Goal: Task Accomplishment & Management: Manage account settings

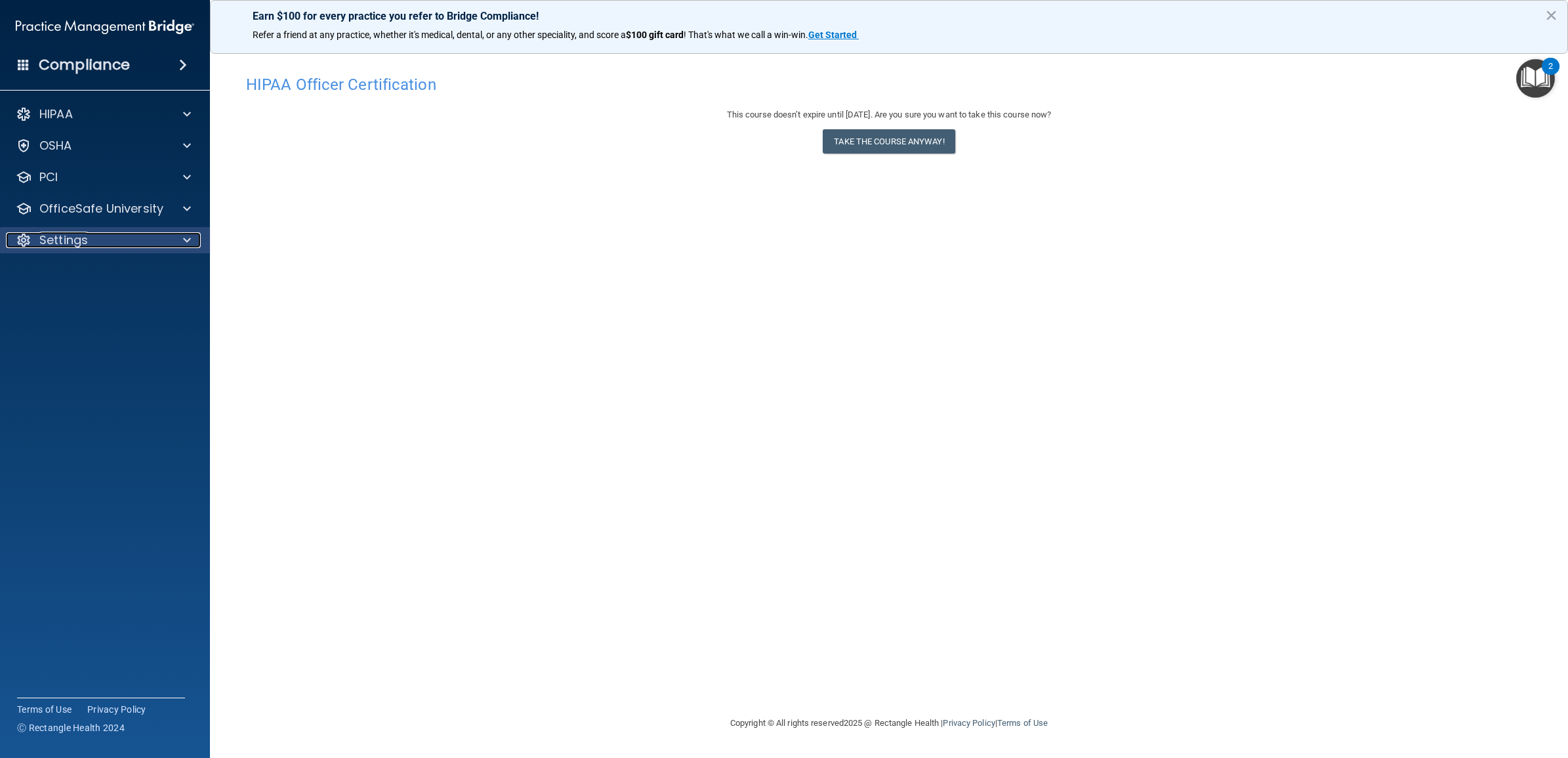
click at [190, 240] on span at bounding box center [187, 240] width 8 height 16
click at [115, 358] on link "Sign Out" at bounding box center [90, 366] width 207 height 27
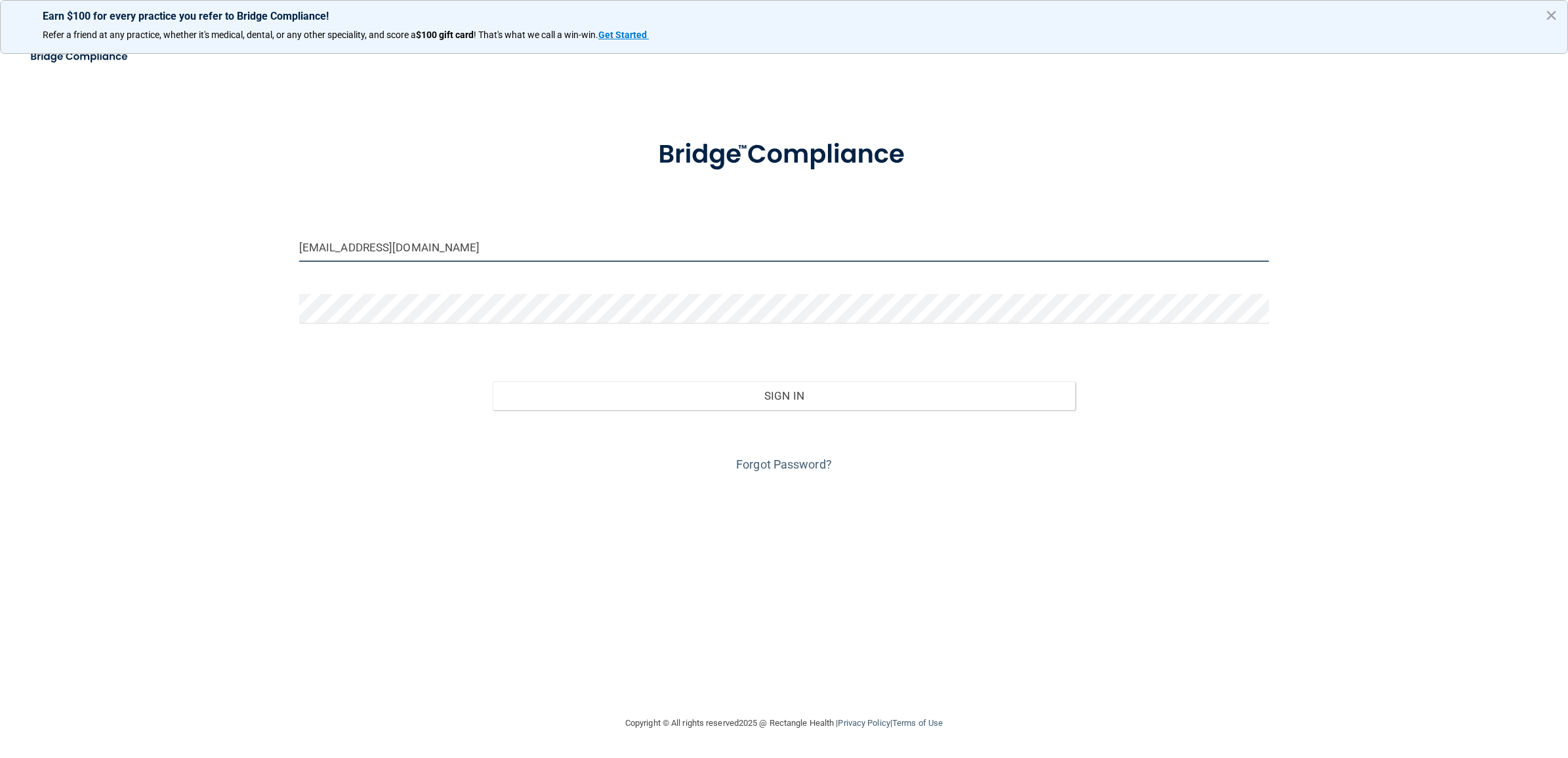
drag, startPoint x: 442, startPoint y: 245, endPoint x: 246, endPoint y: 241, distance: 196.0
click at [246, 241] on div "lpd-bebright@bebright.com Invalid email/password. You don't have permission to …" at bounding box center [784, 379] width 1516 height 647
drag, startPoint x: 468, startPoint y: 244, endPoint x: 458, endPoint y: 243, distance: 10.0
click at [468, 243] on input "[EMAIL_ADDRESS][DOMAIN_NAME]" at bounding box center [784, 247] width 970 height 29
paste input "gvpd-beBright@beB"
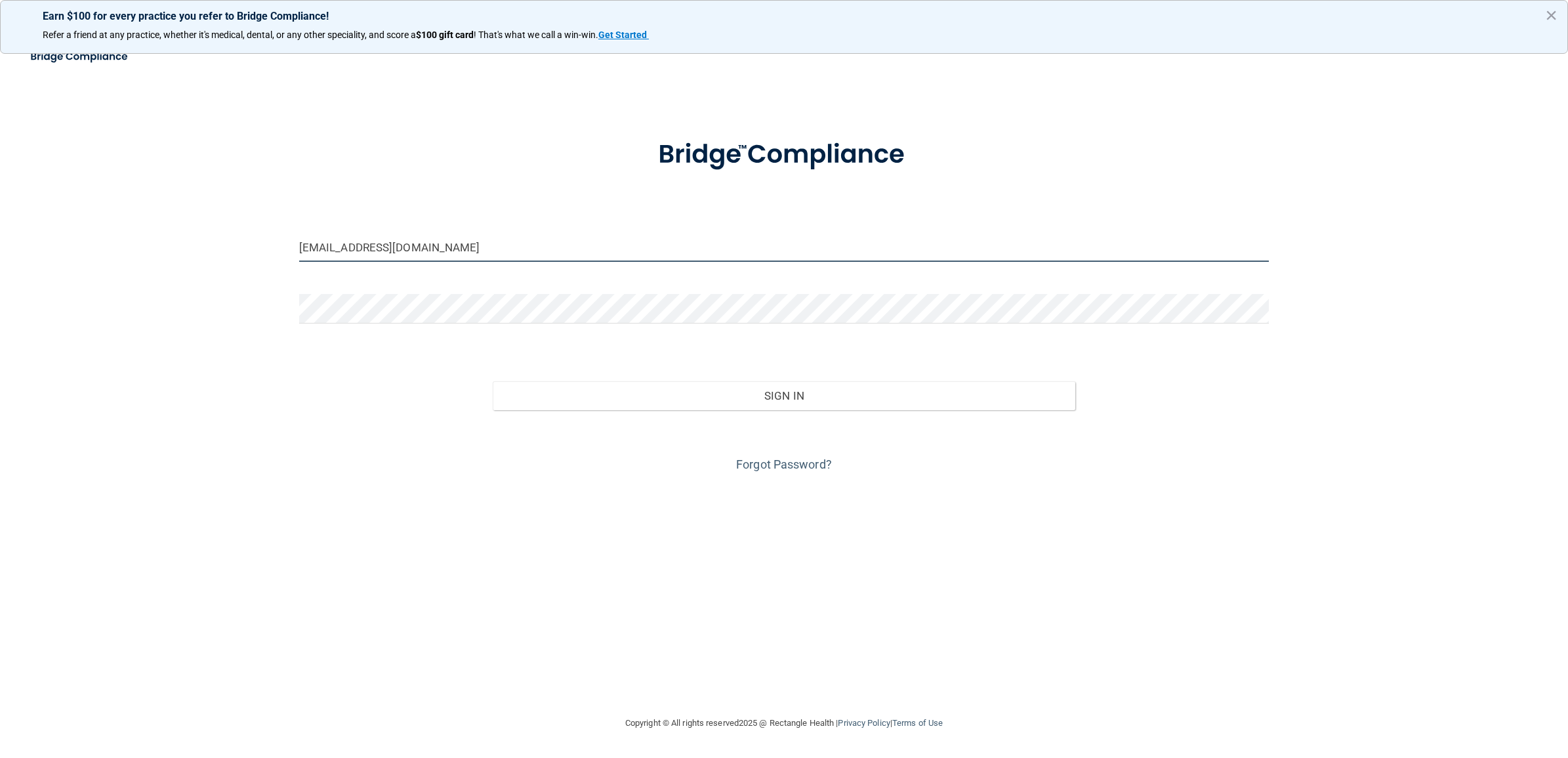
type input "gvpd-beBright@beBright.com"
click at [281, 354] on div "gvpd-beBright@beBright.com Invalid email/password. You don't have permission to…" at bounding box center [784, 379] width 1516 height 647
click at [273, 305] on div "gvpd-beBright@beBright.com Invalid email/password. You don't have permission to…" at bounding box center [784, 379] width 1516 height 647
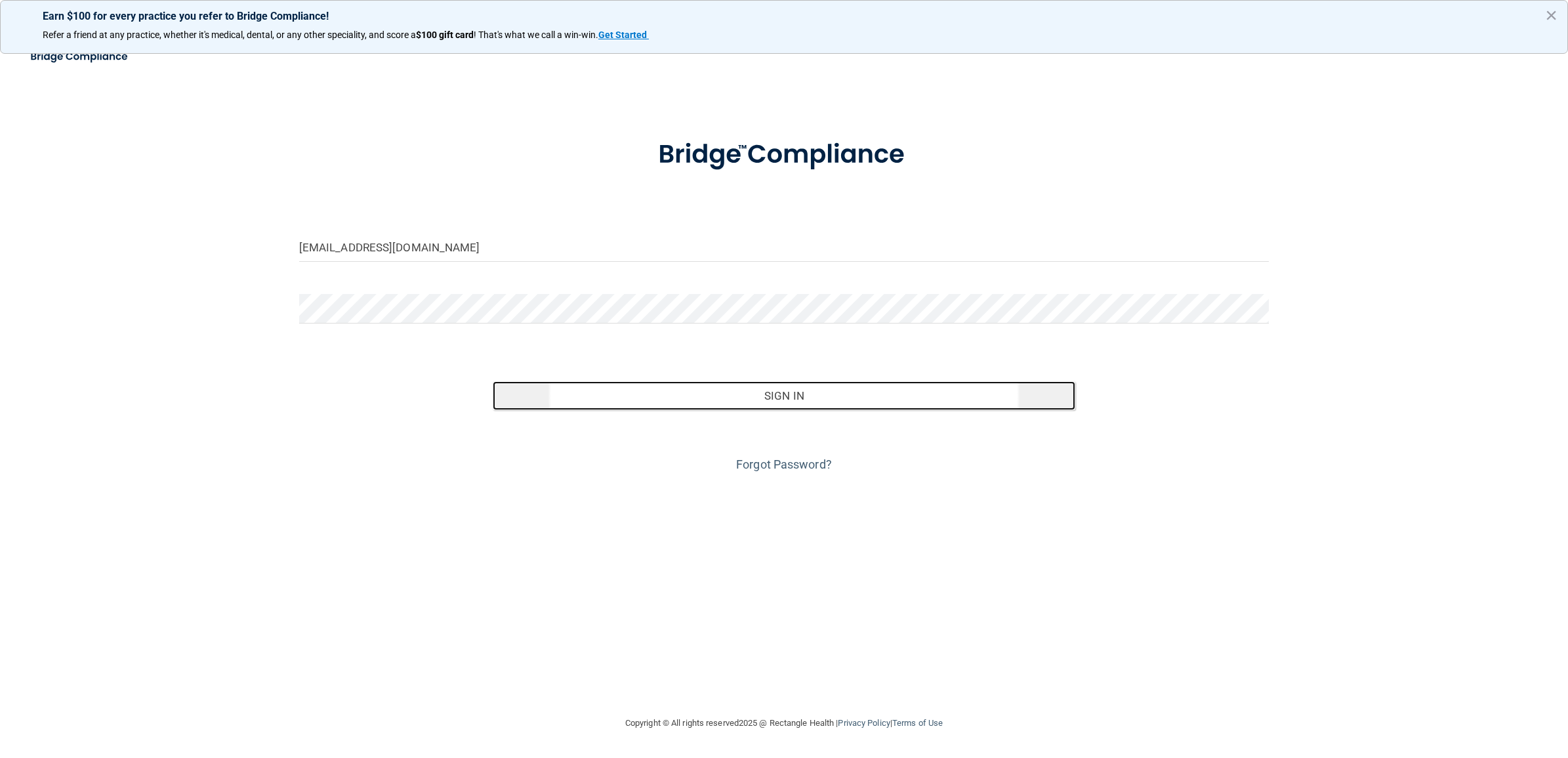
click at [795, 395] on button "Sign In" at bounding box center [784, 396] width 582 height 29
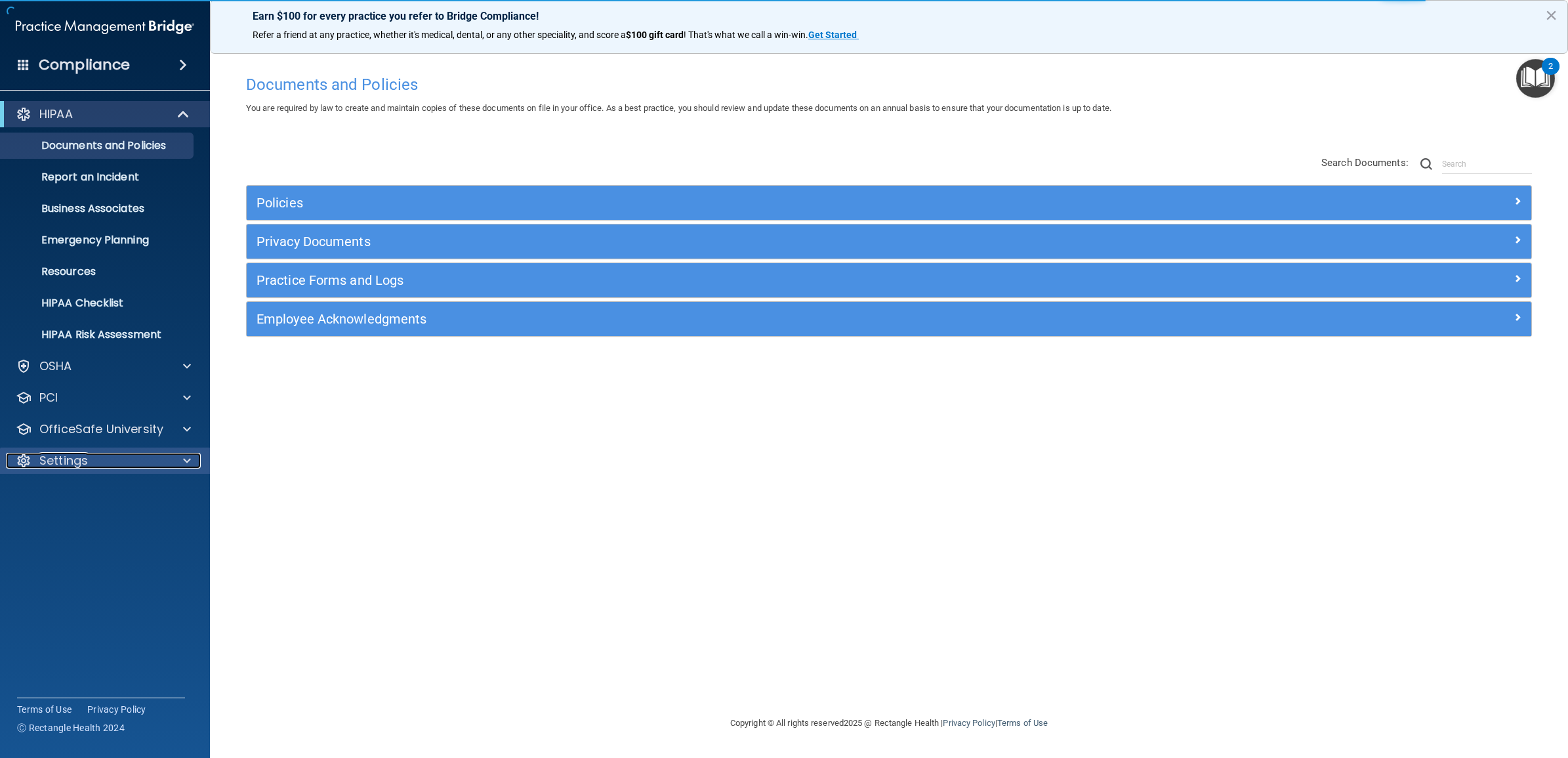
click at [114, 455] on div "Settings" at bounding box center [87, 460] width 162 height 16
click at [108, 522] on p "My Users" at bounding box center [99, 523] width 179 height 13
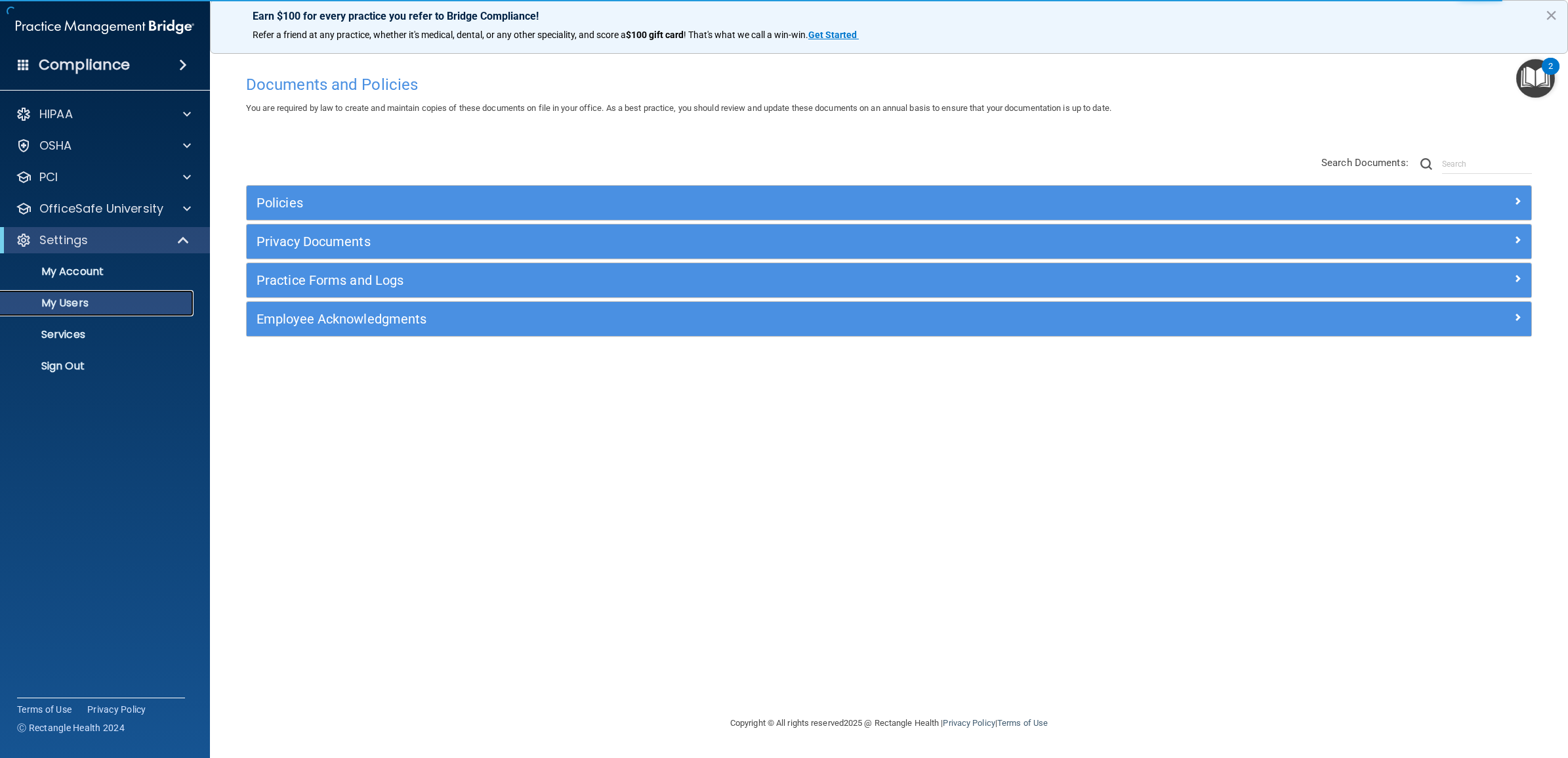
select select "20"
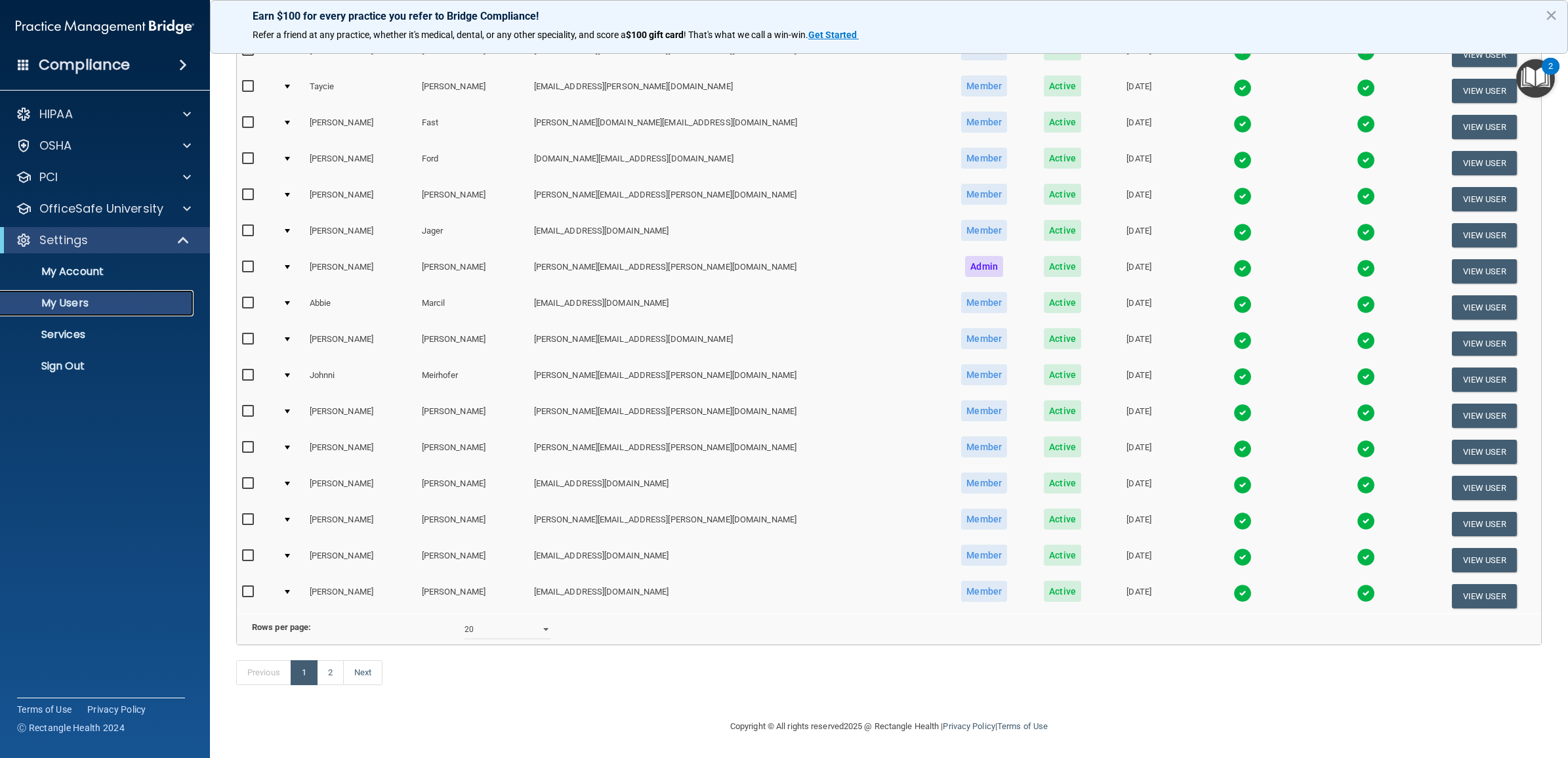
scroll to position [327, 0]
click at [332, 666] on link "2" at bounding box center [330, 672] width 27 height 25
select select "20"
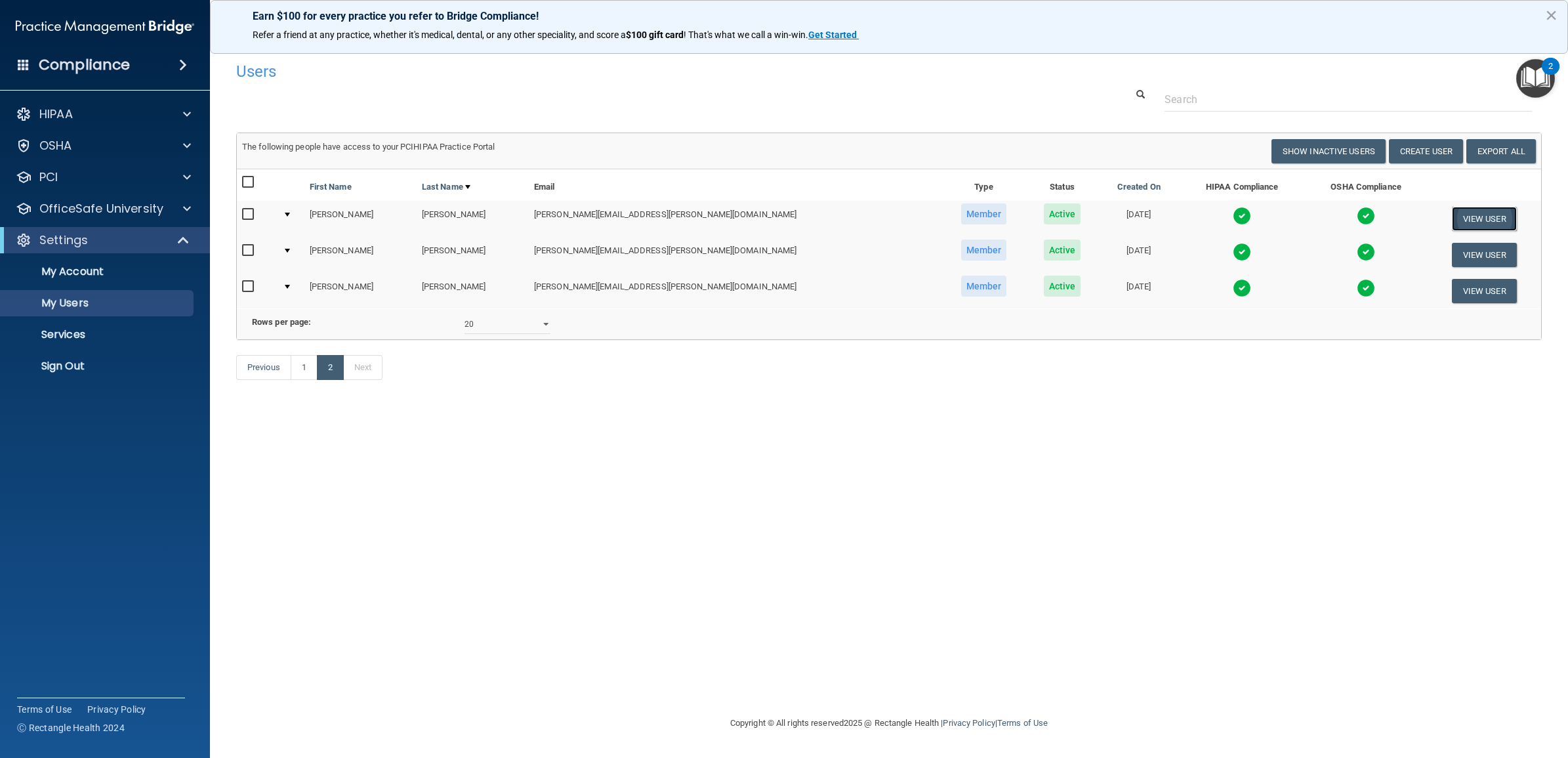
click at [1474, 217] on button "View User" at bounding box center [1484, 219] width 65 height 24
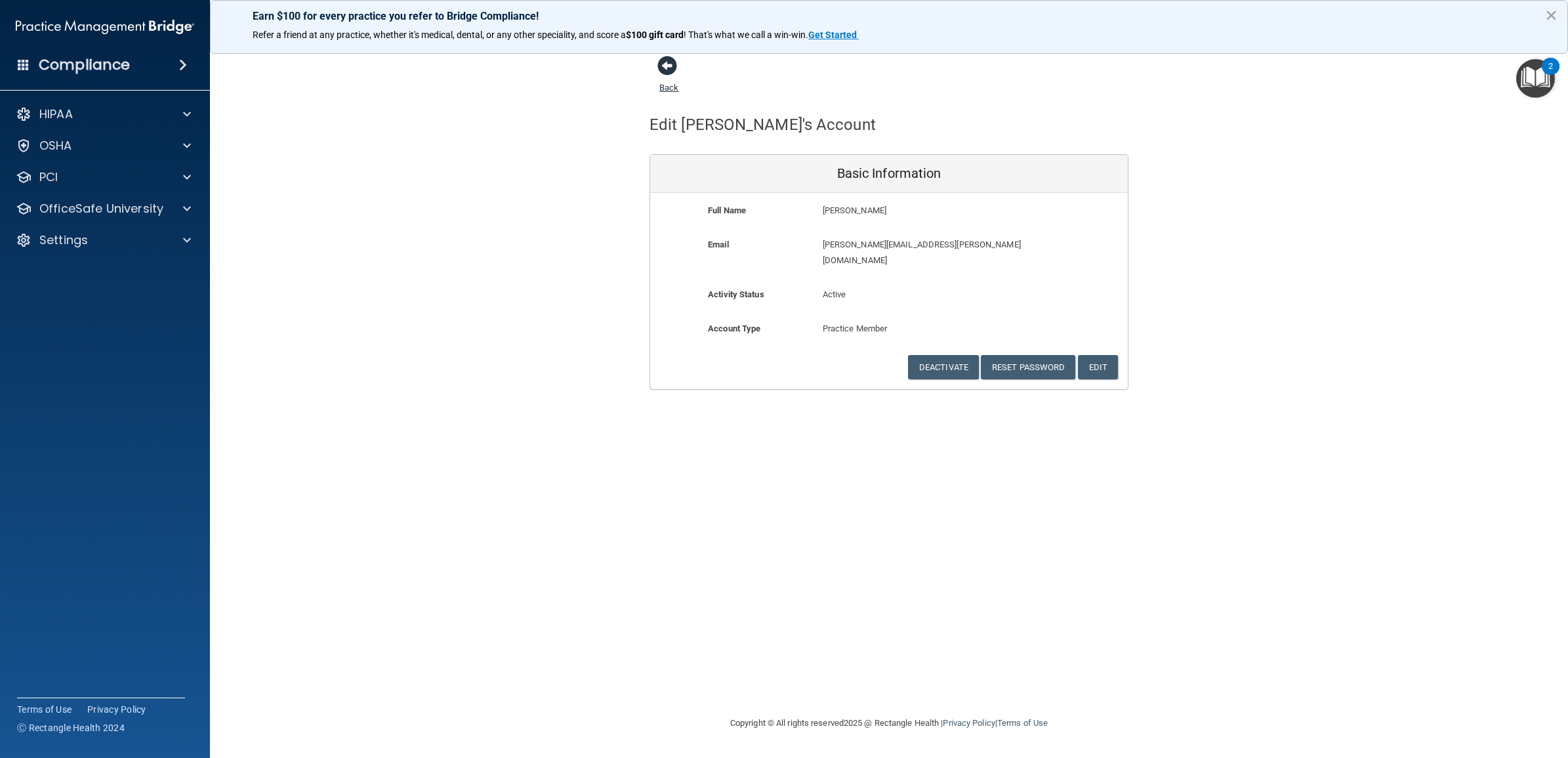
click at [666, 86] on link "Back" at bounding box center [669, 80] width 19 height 26
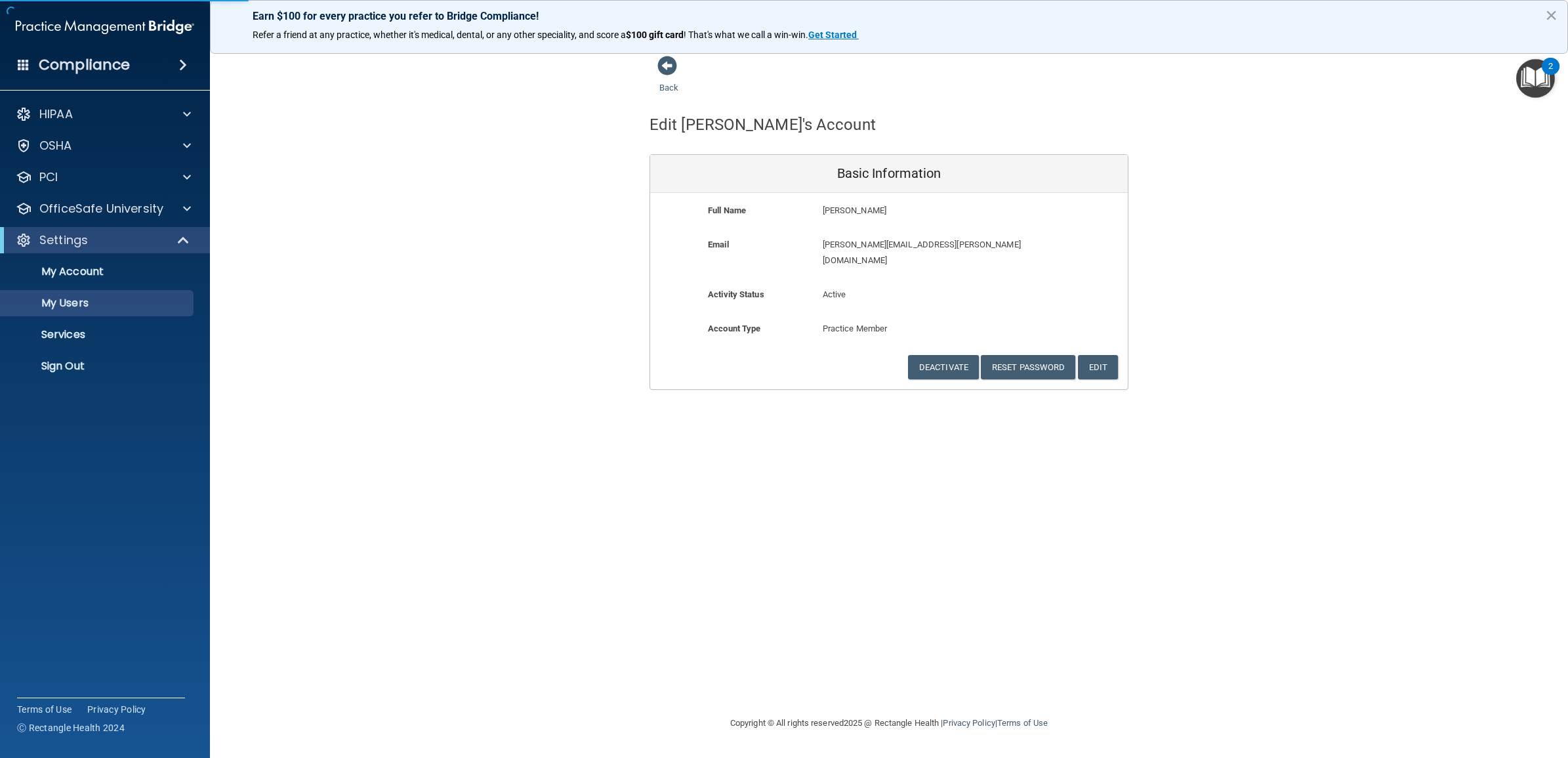
select select "20"
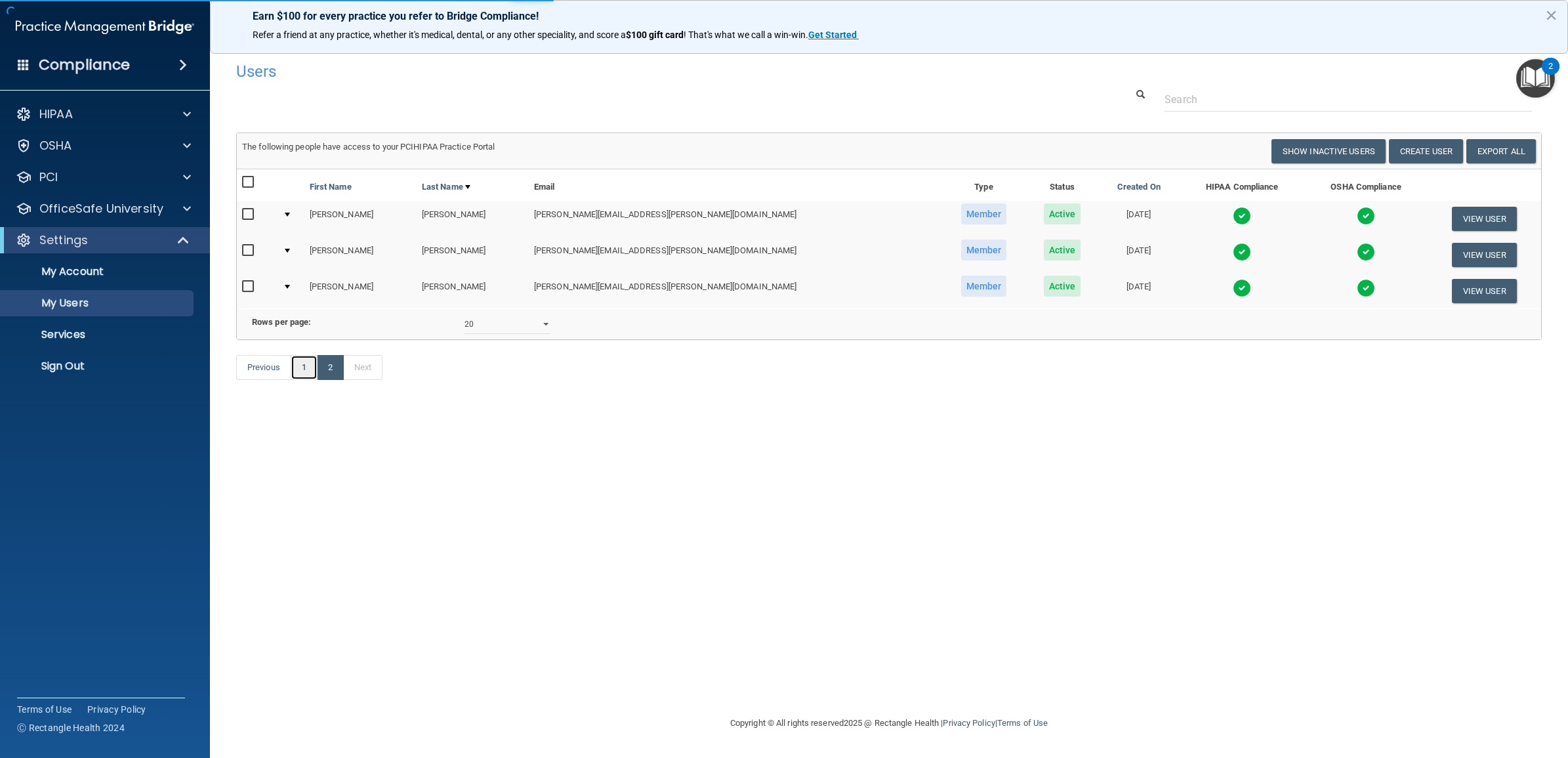
click at [295, 380] on link "1" at bounding box center [304, 367] width 27 height 25
select select "20"
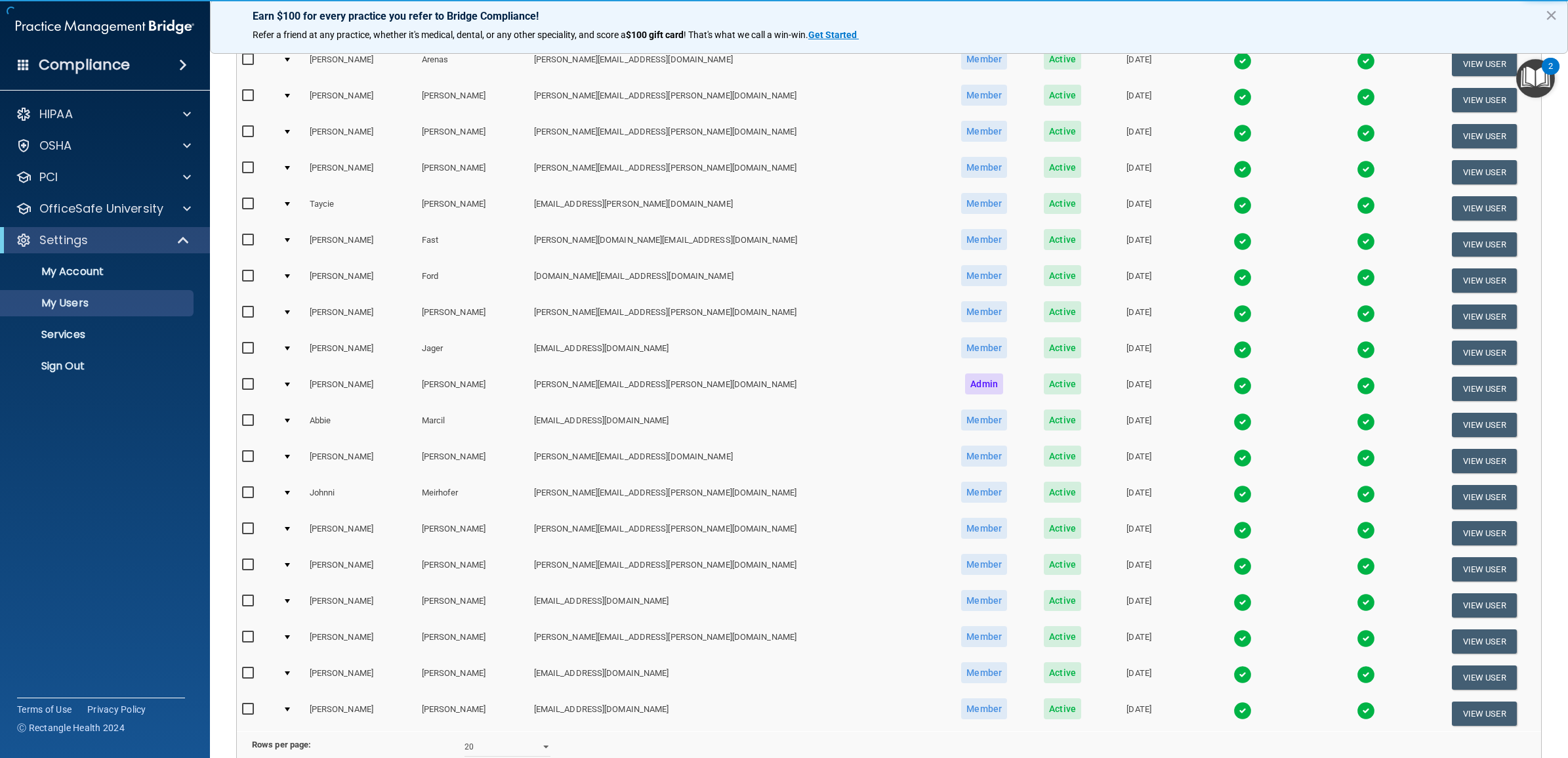
scroll to position [327, 0]
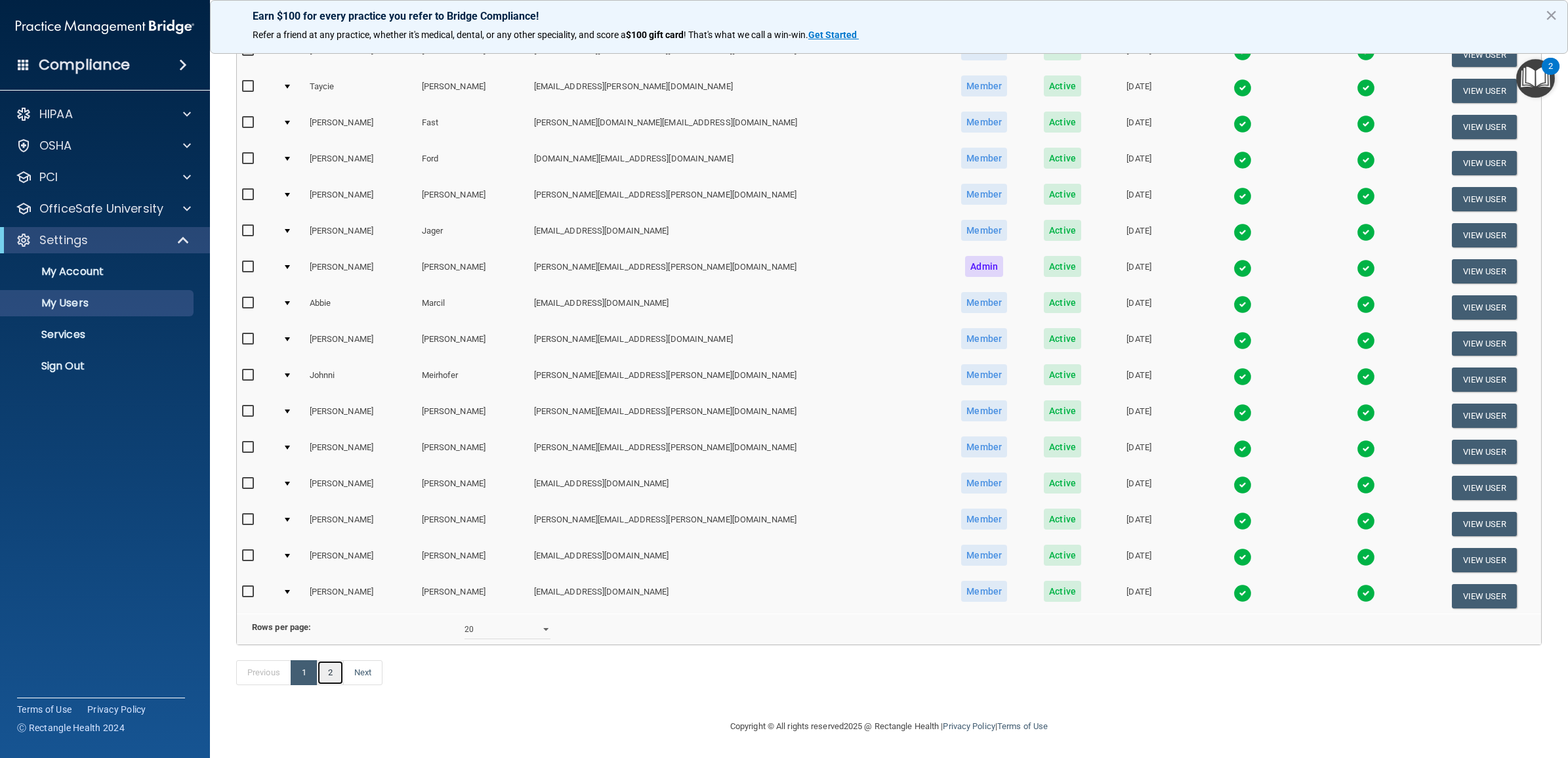
click at [331, 668] on link "2" at bounding box center [330, 672] width 27 height 25
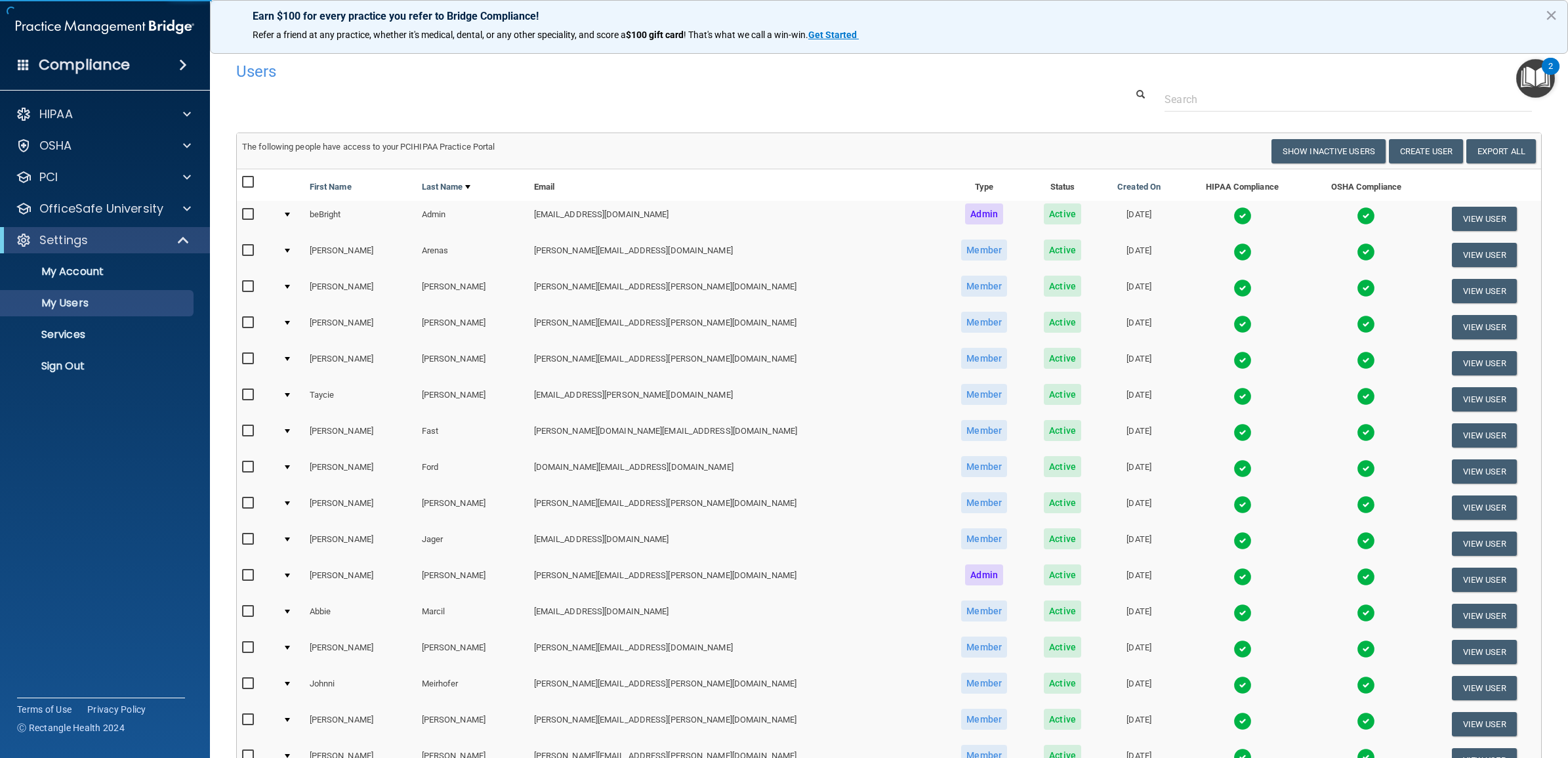
select select "20"
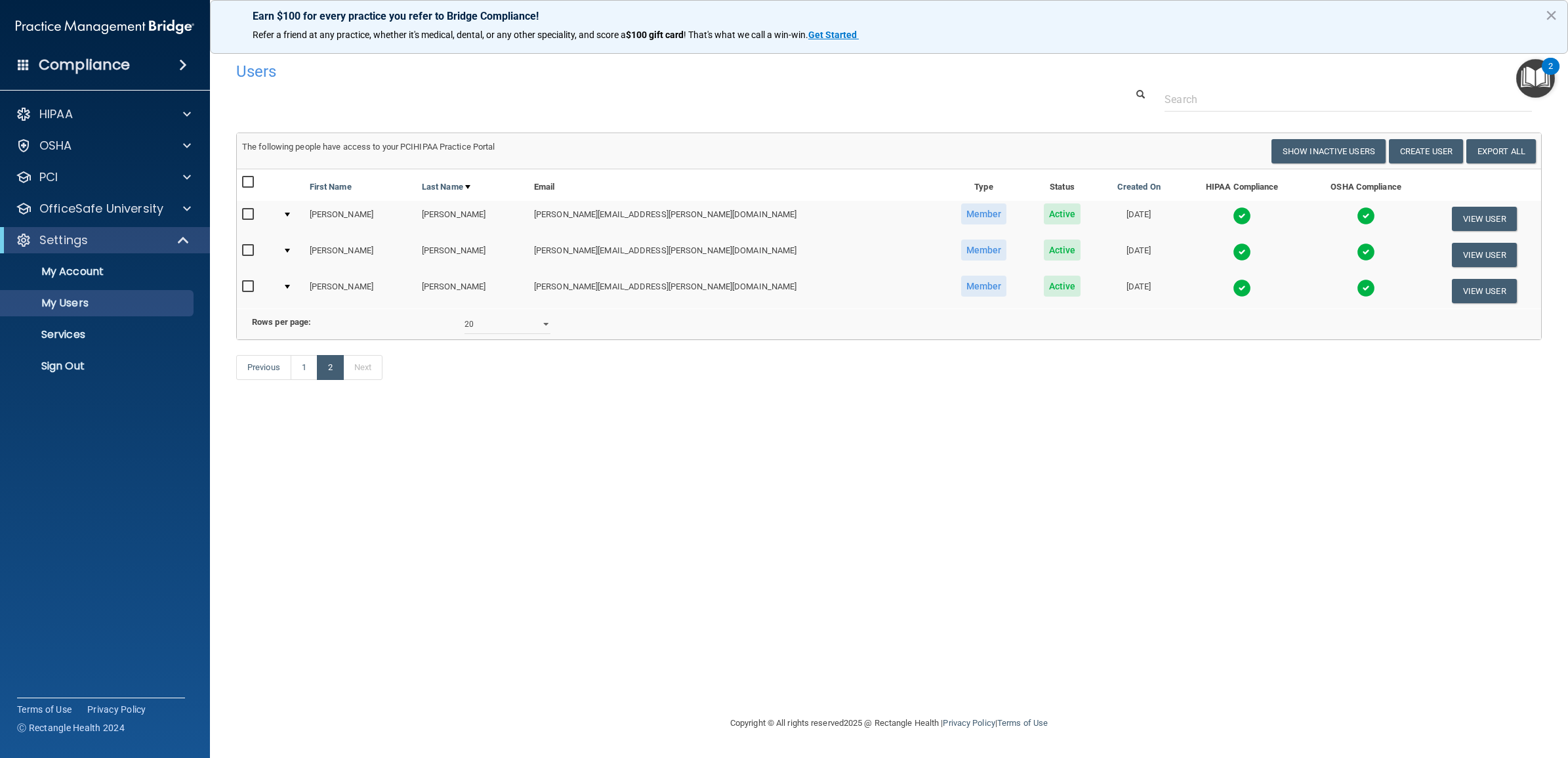
click at [249, 213] on input "checkbox" at bounding box center [249, 214] width 15 height 10
checkbox input "true"
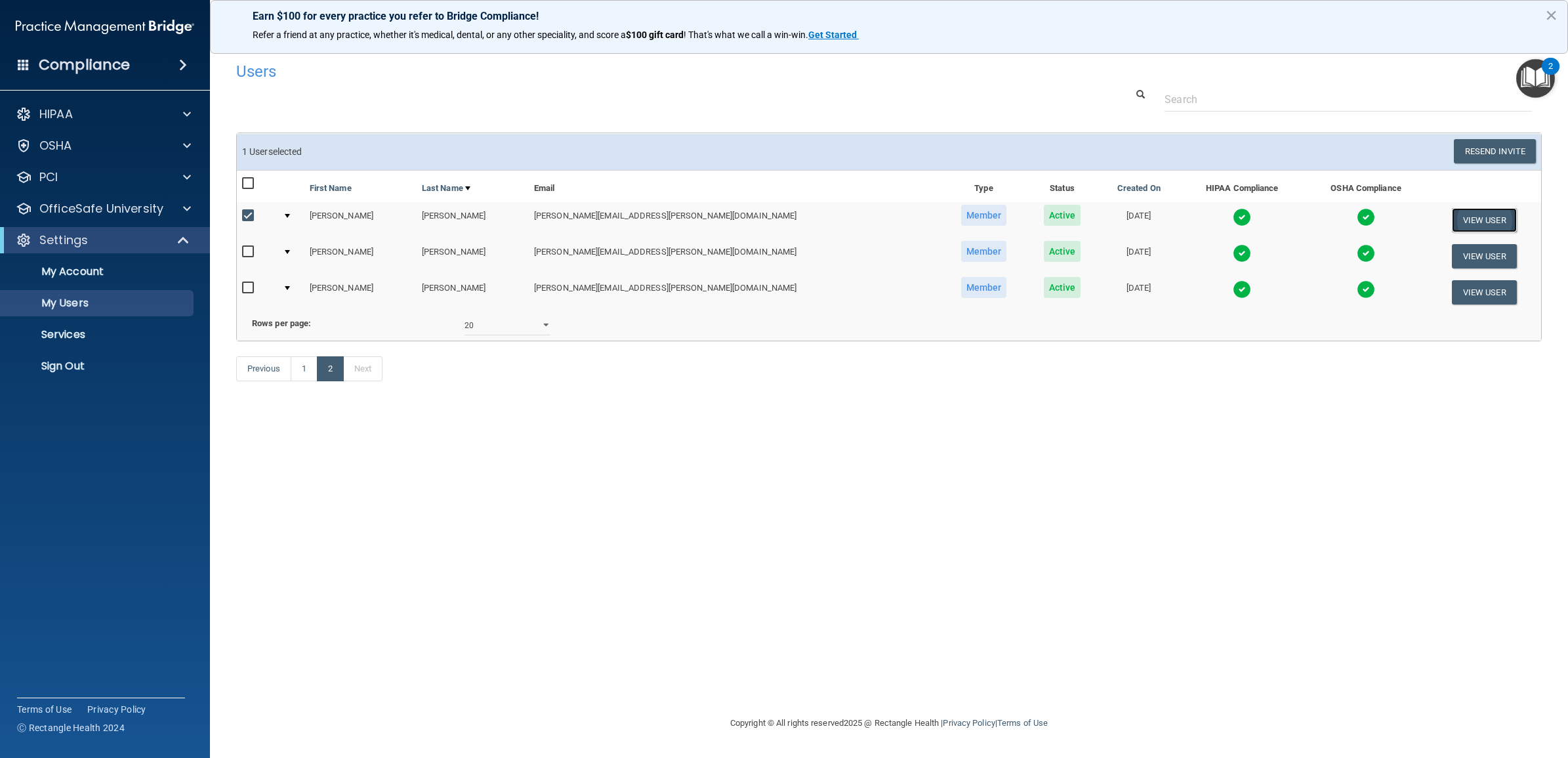
click at [1464, 216] on button "View User" at bounding box center [1484, 220] width 65 height 24
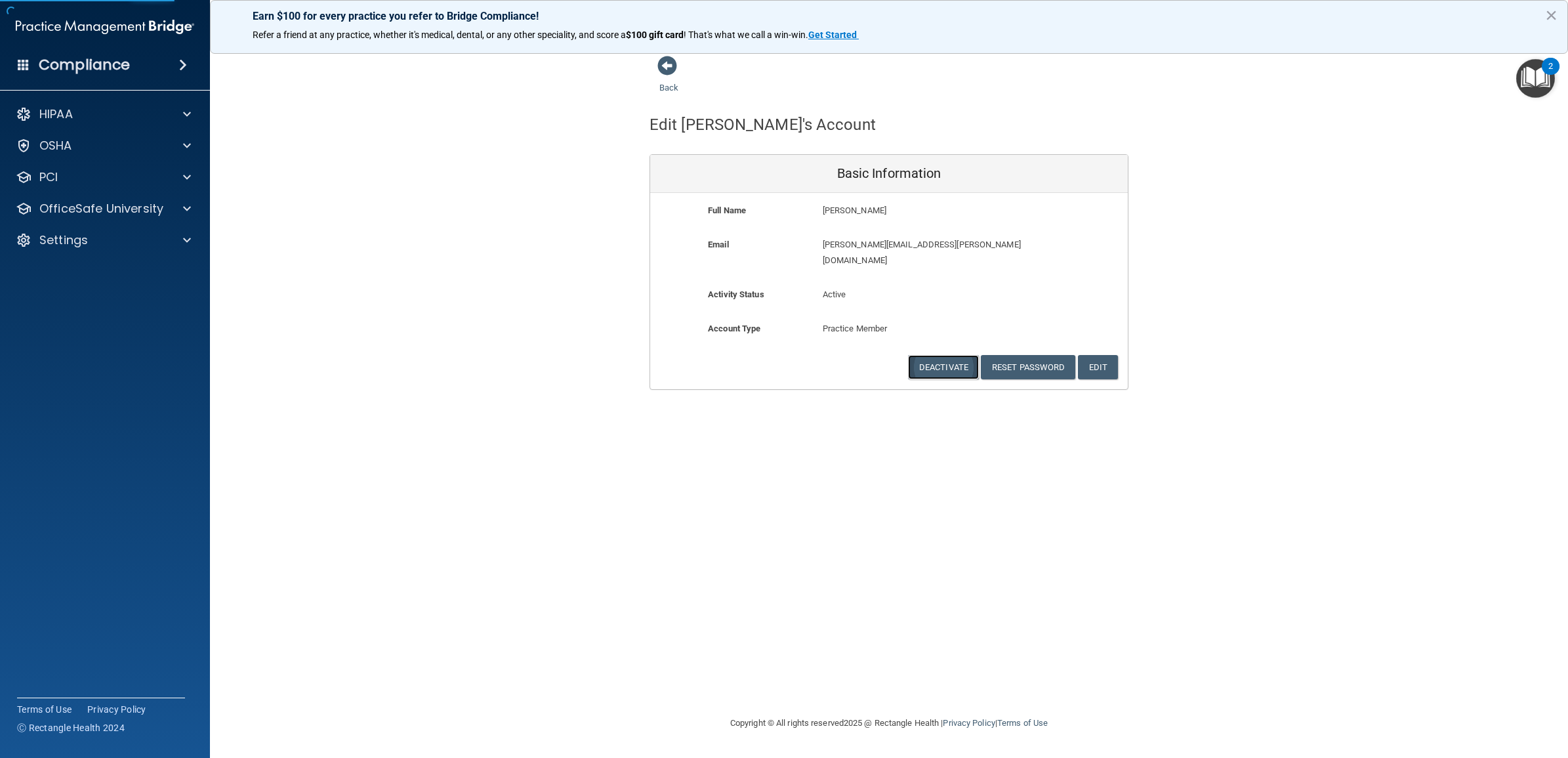
click at [943, 355] on button "Deactivate" at bounding box center [943, 367] width 71 height 24
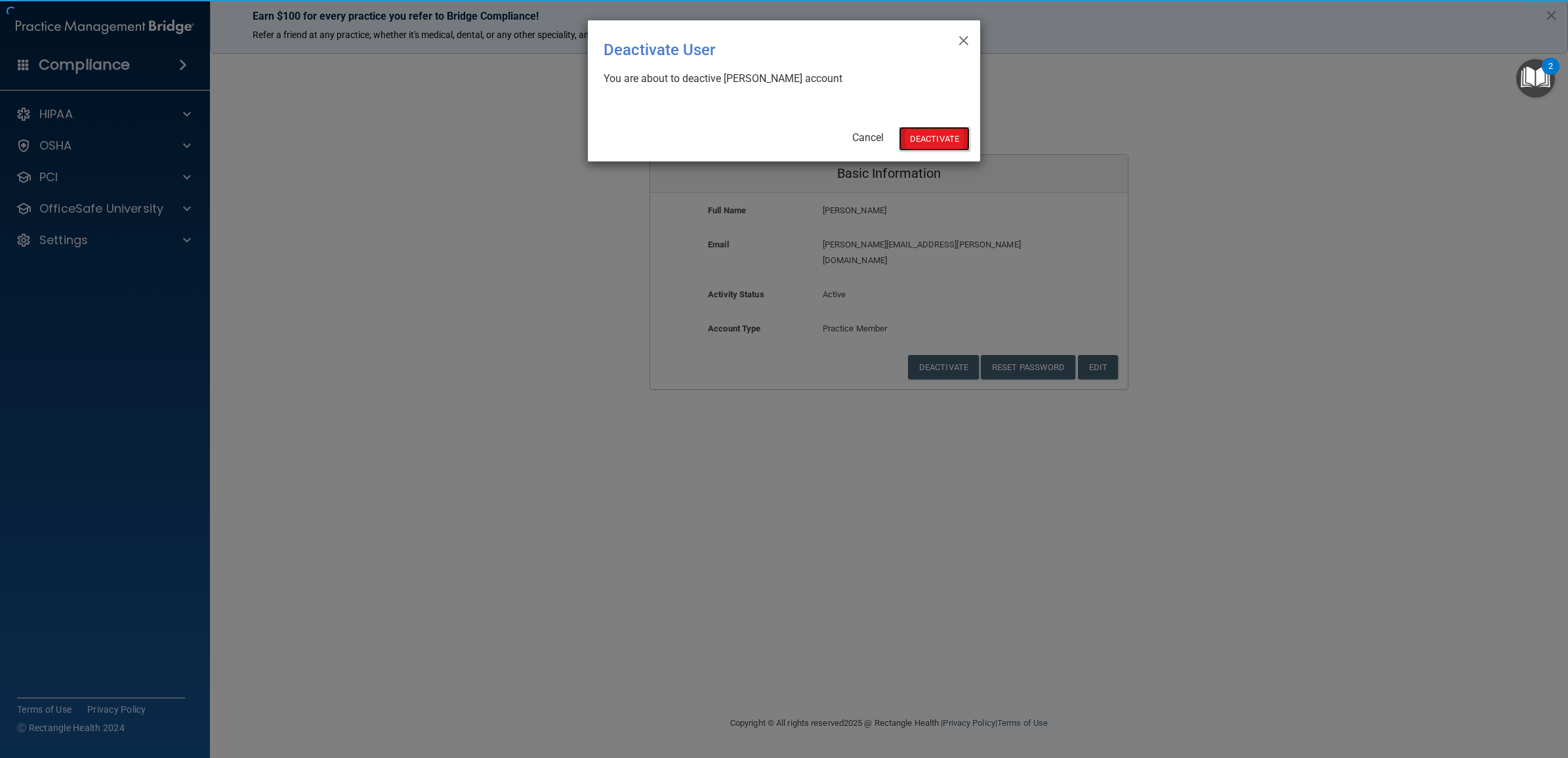
click at [933, 135] on button "Deactivate" at bounding box center [934, 139] width 71 height 24
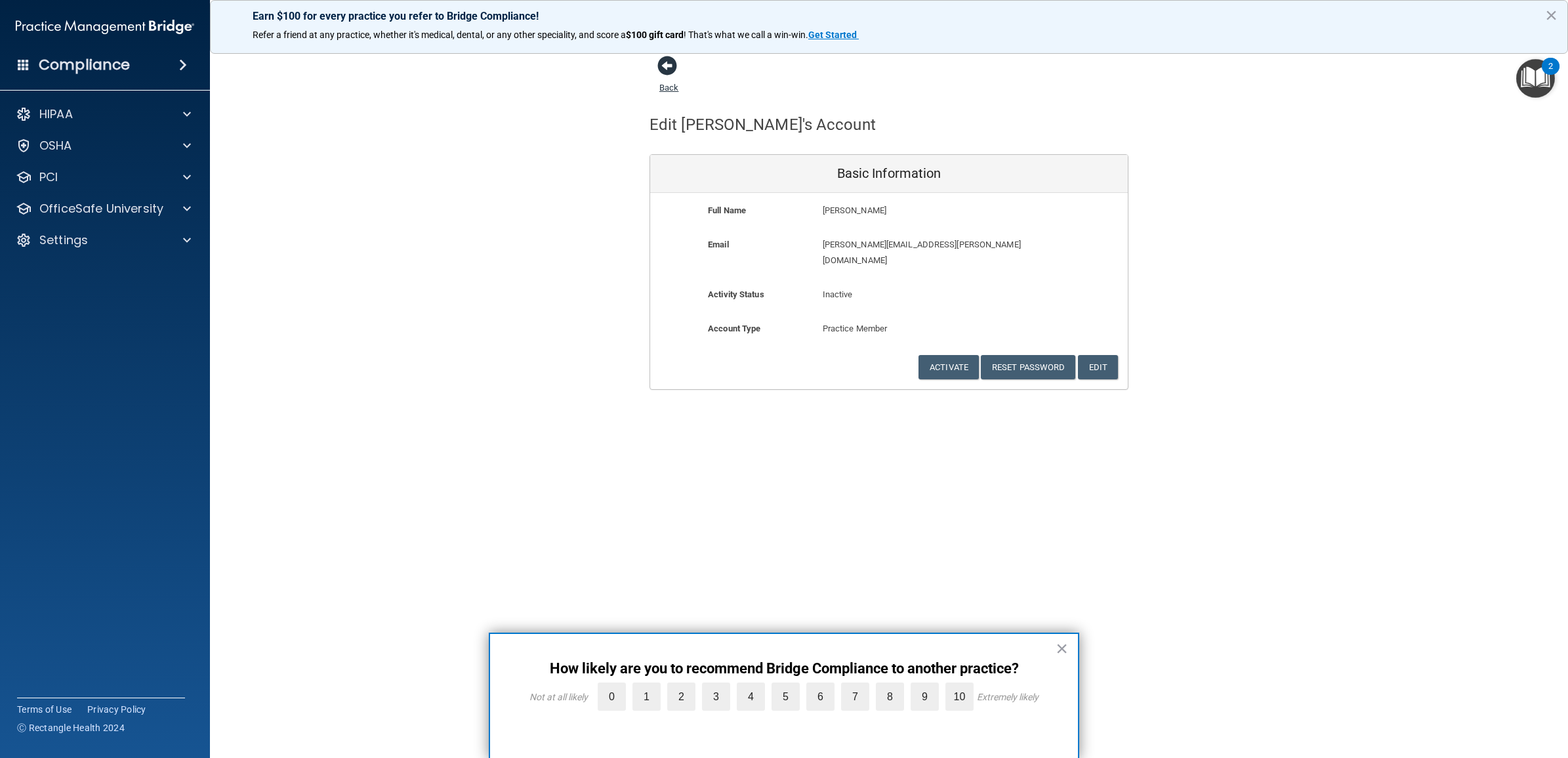
click at [667, 86] on link "Back" at bounding box center [669, 80] width 19 height 26
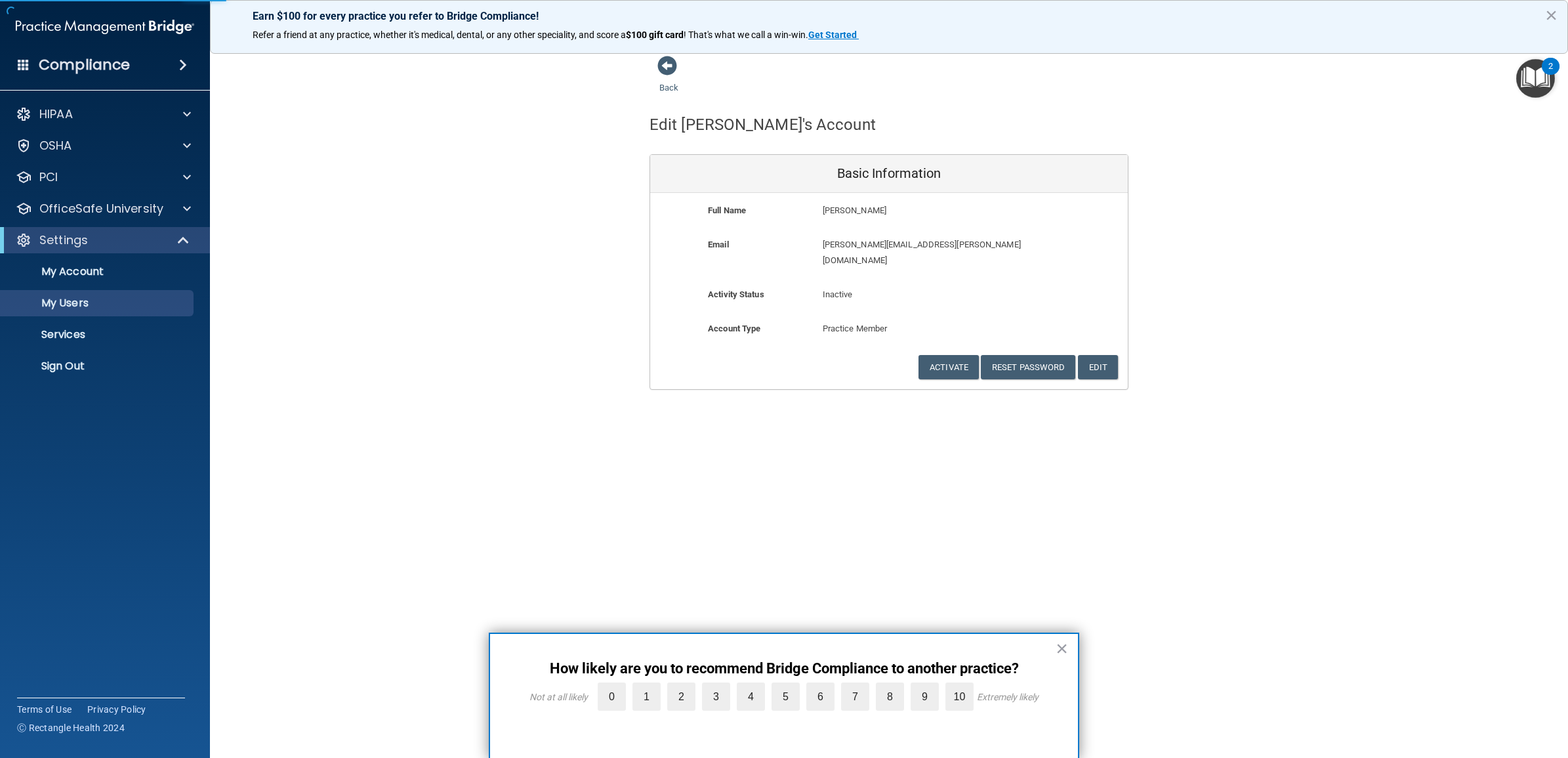
select select "20"
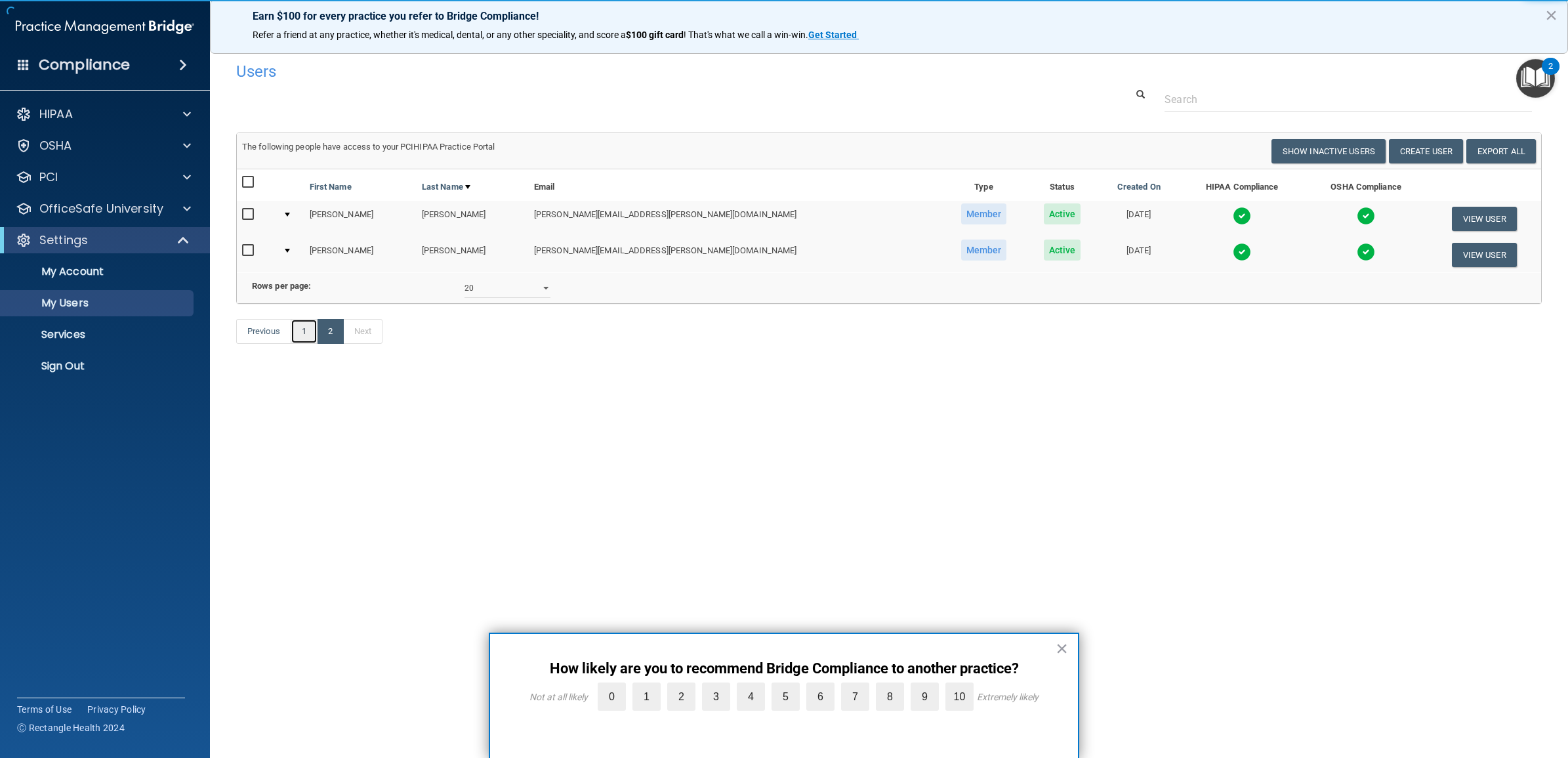
click at [306, 344] on link "1" at bounding box center [304, 331] width 27 height 25
select select "20"
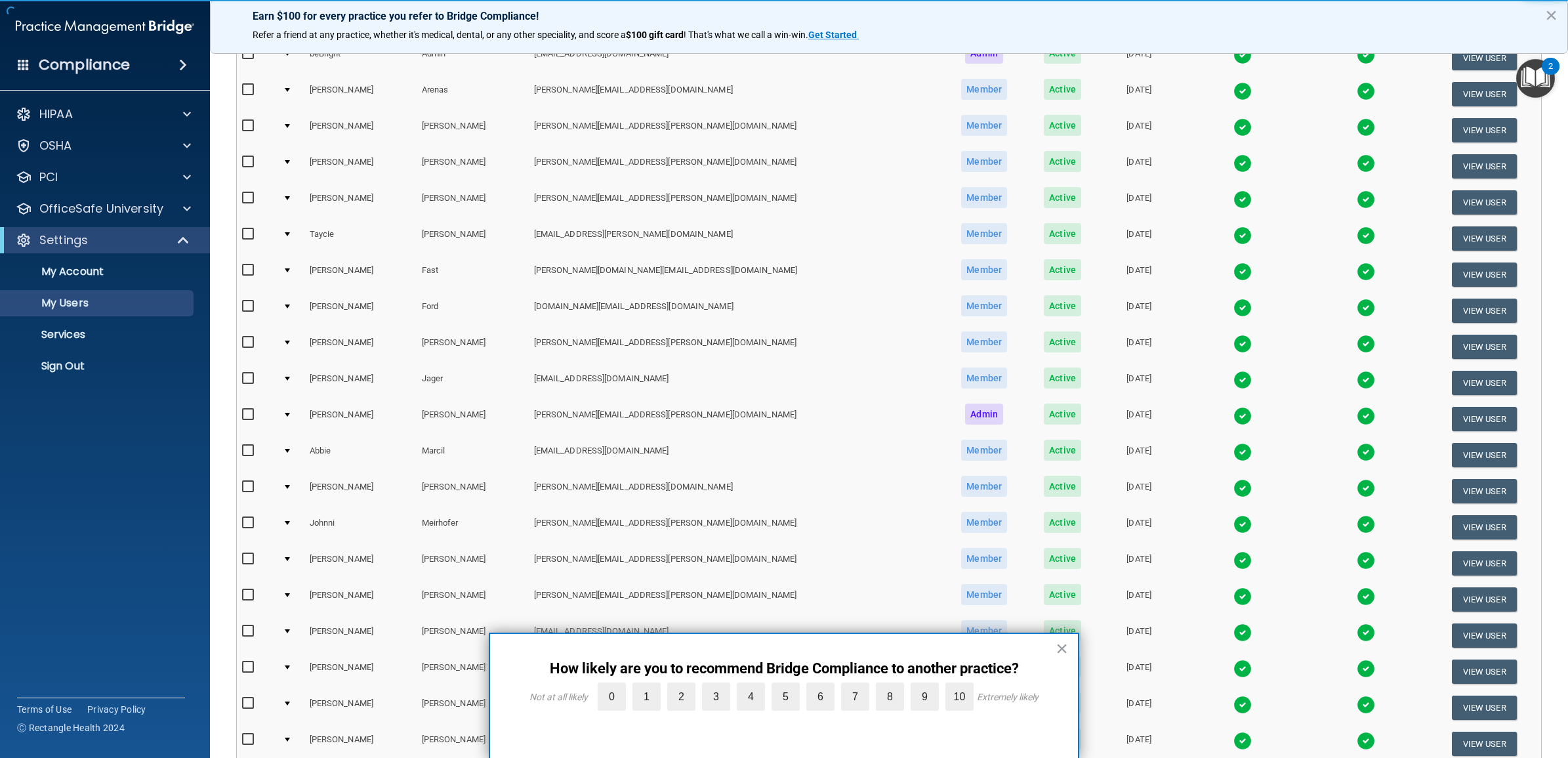
scroll to position [164, 0]
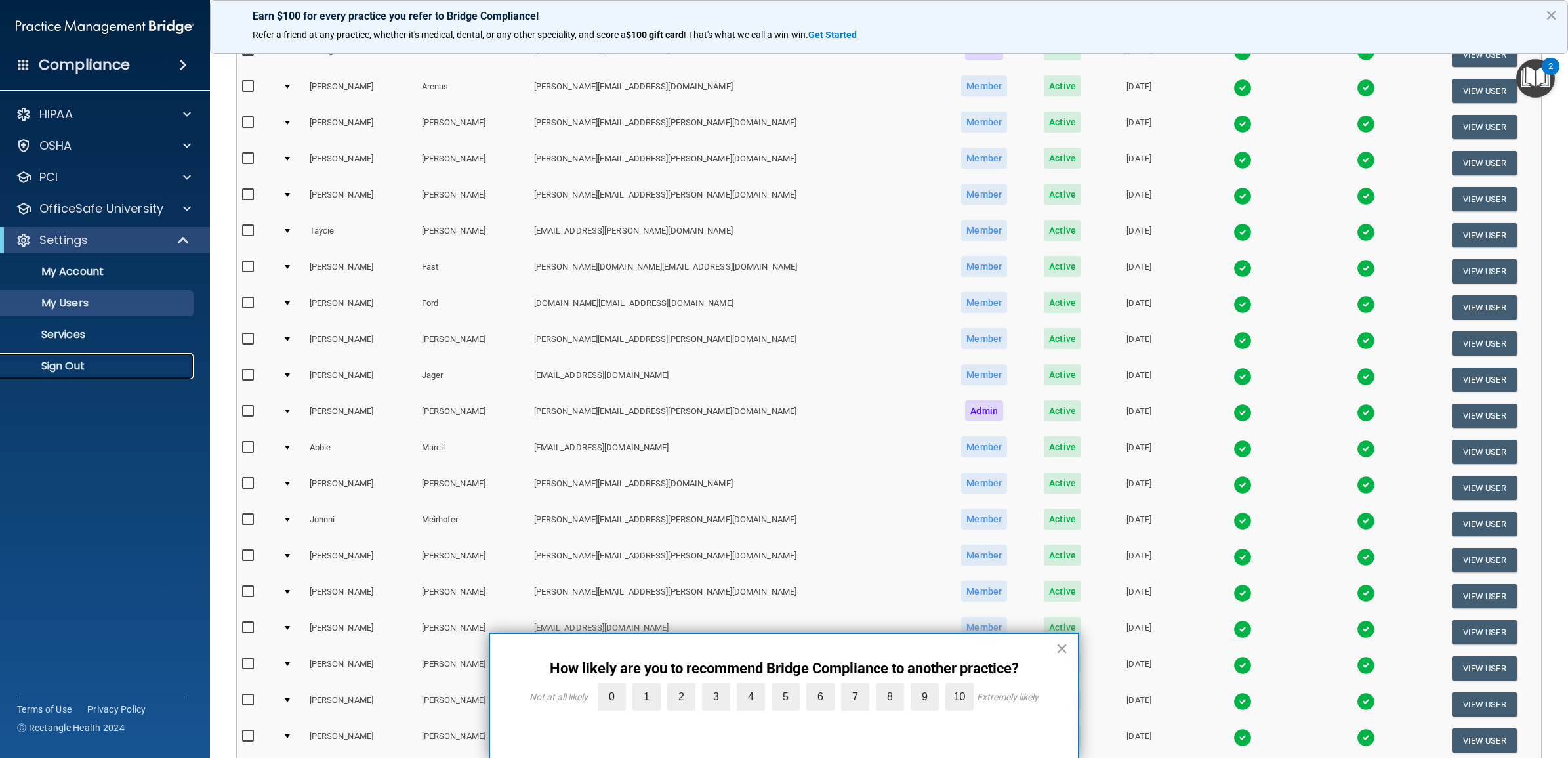
click at [113, 364] on p "Sign Out" at bounding box center [99, 366] width 179 height 13
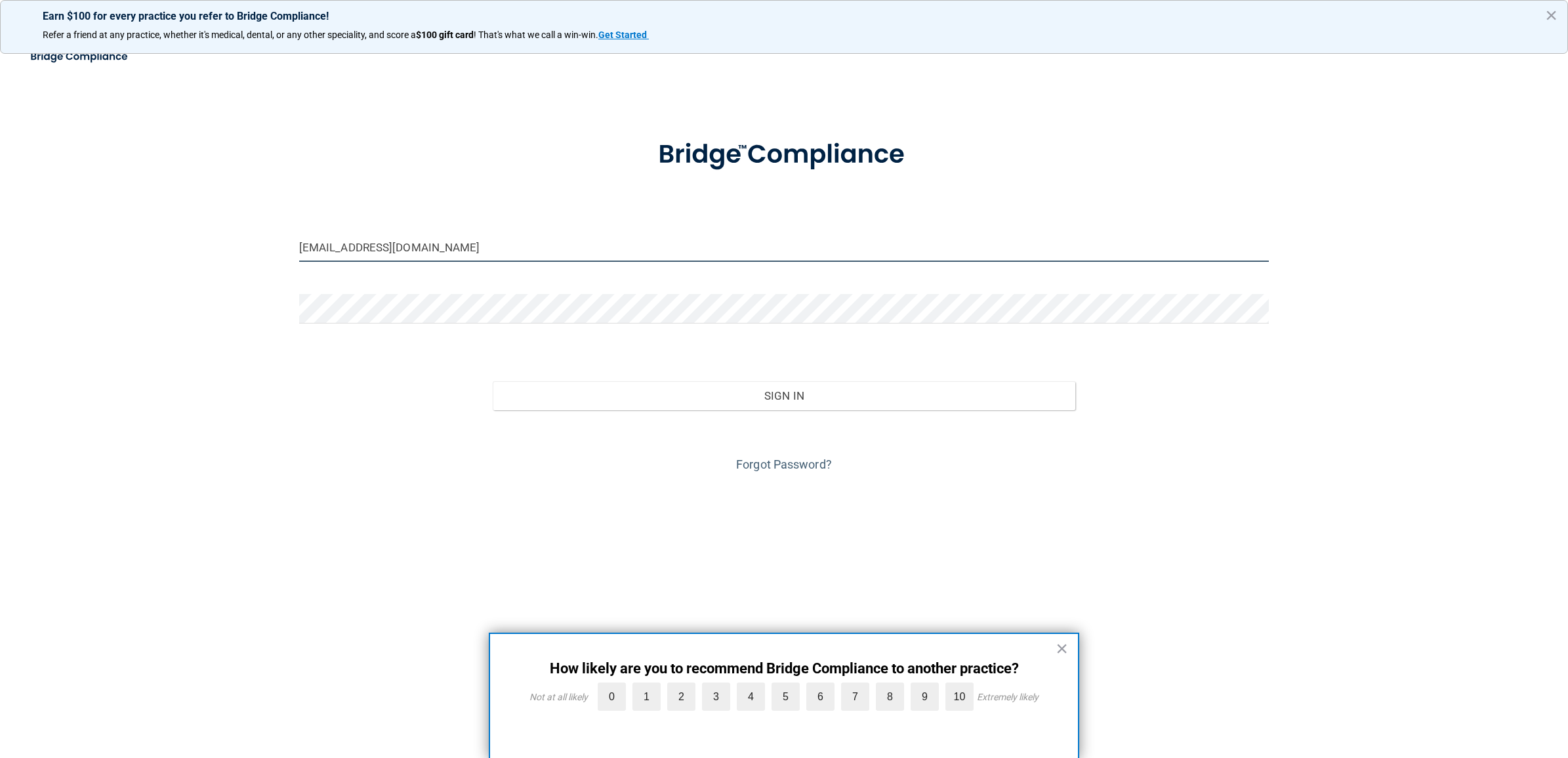
click at [470, 245] on input "gvpd-bebright@bebright.com" at bounding box center [784, 247] width 970 height 29
type input "[EMAIL_ADDRESS][DOMAIN_NAME]"
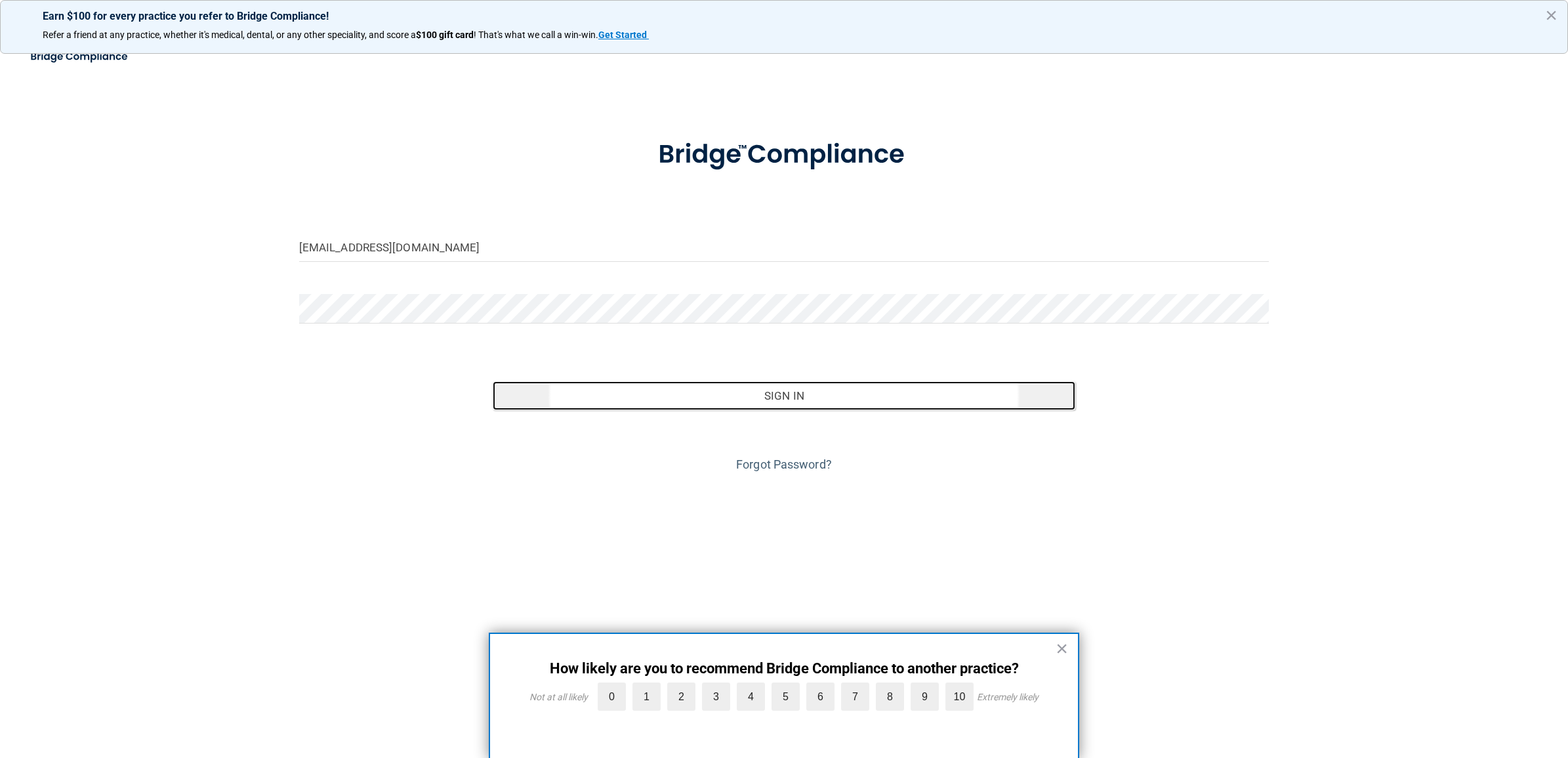
click at [687, 385] on button "Sign In" at bounding box center [784, 396] width 582 height 29
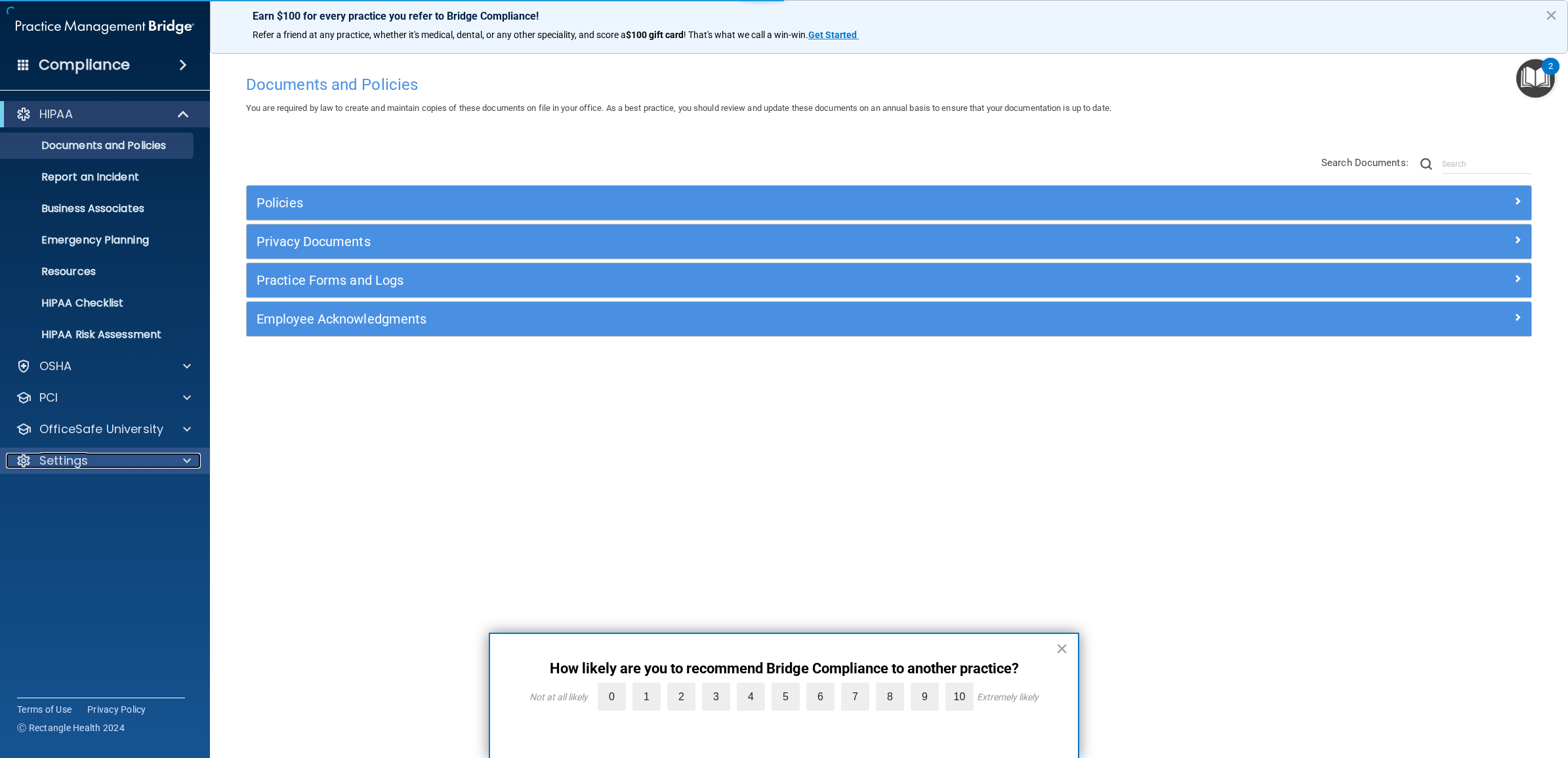
click at [109, 464] on div "Settings" at bounding box center [87, 460] width 162 height 16
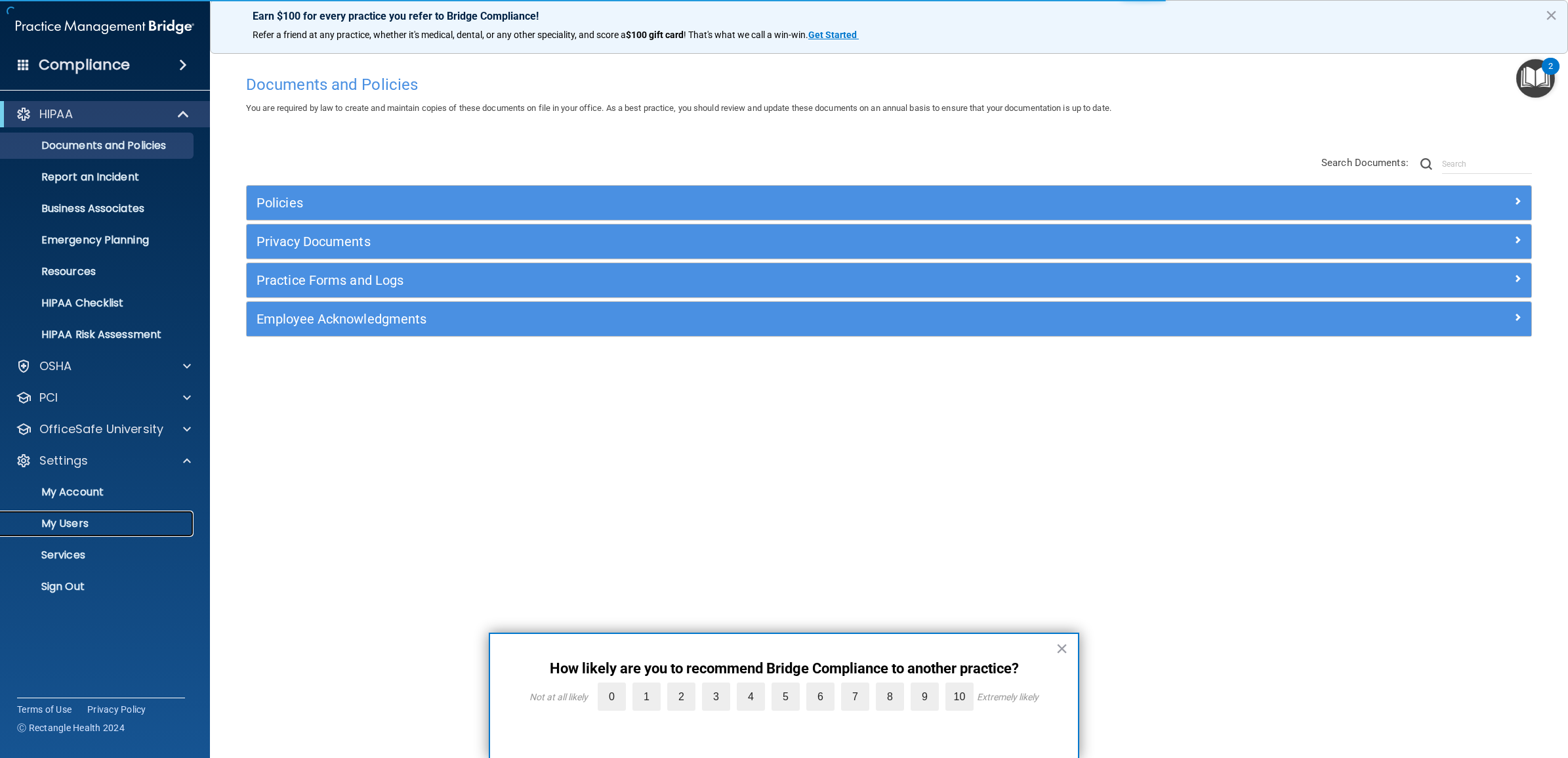
click at [95, 523] on p "My Users" at bounding box center [99, 523] width 179 height 13
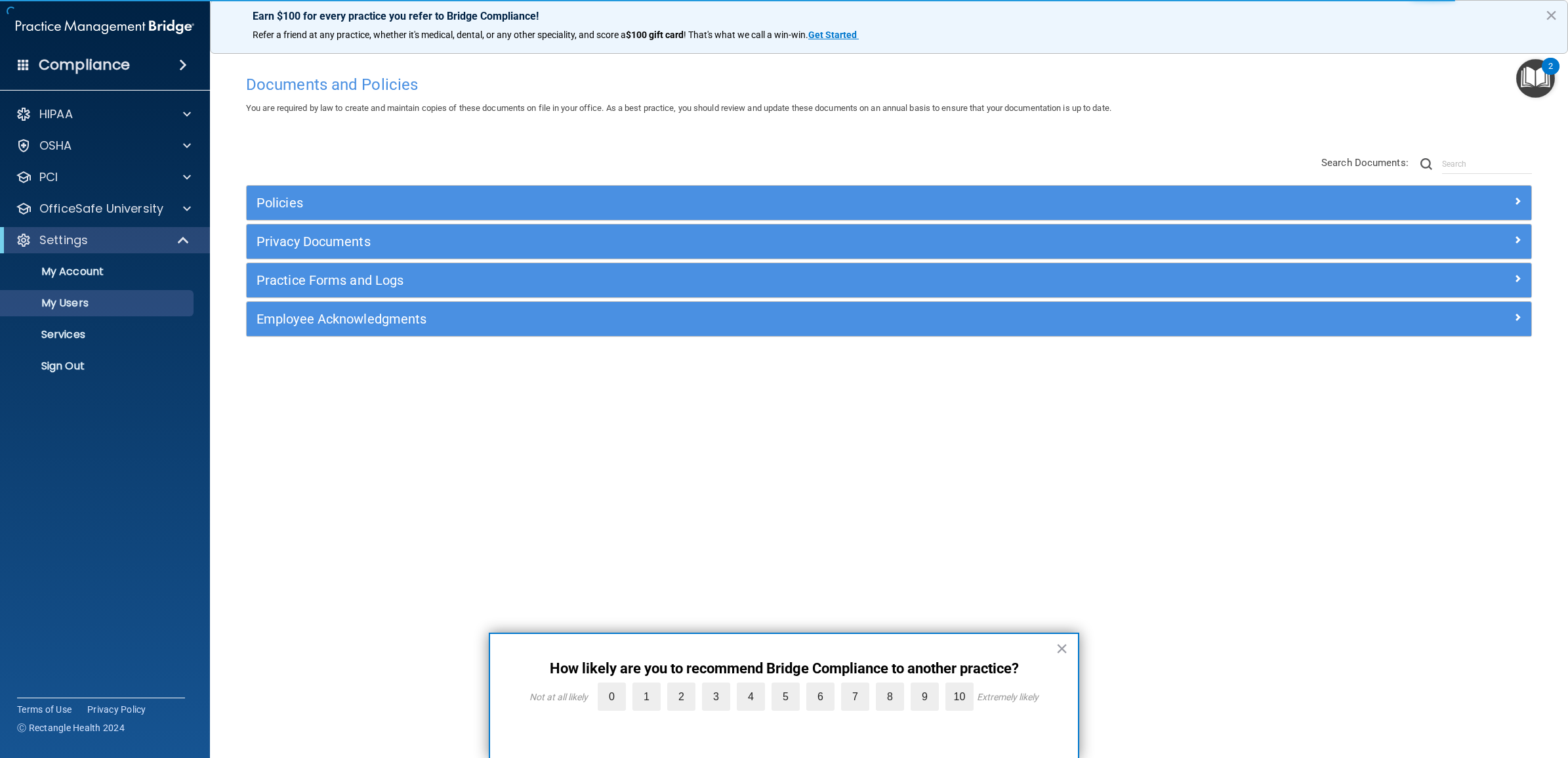
select select "20"
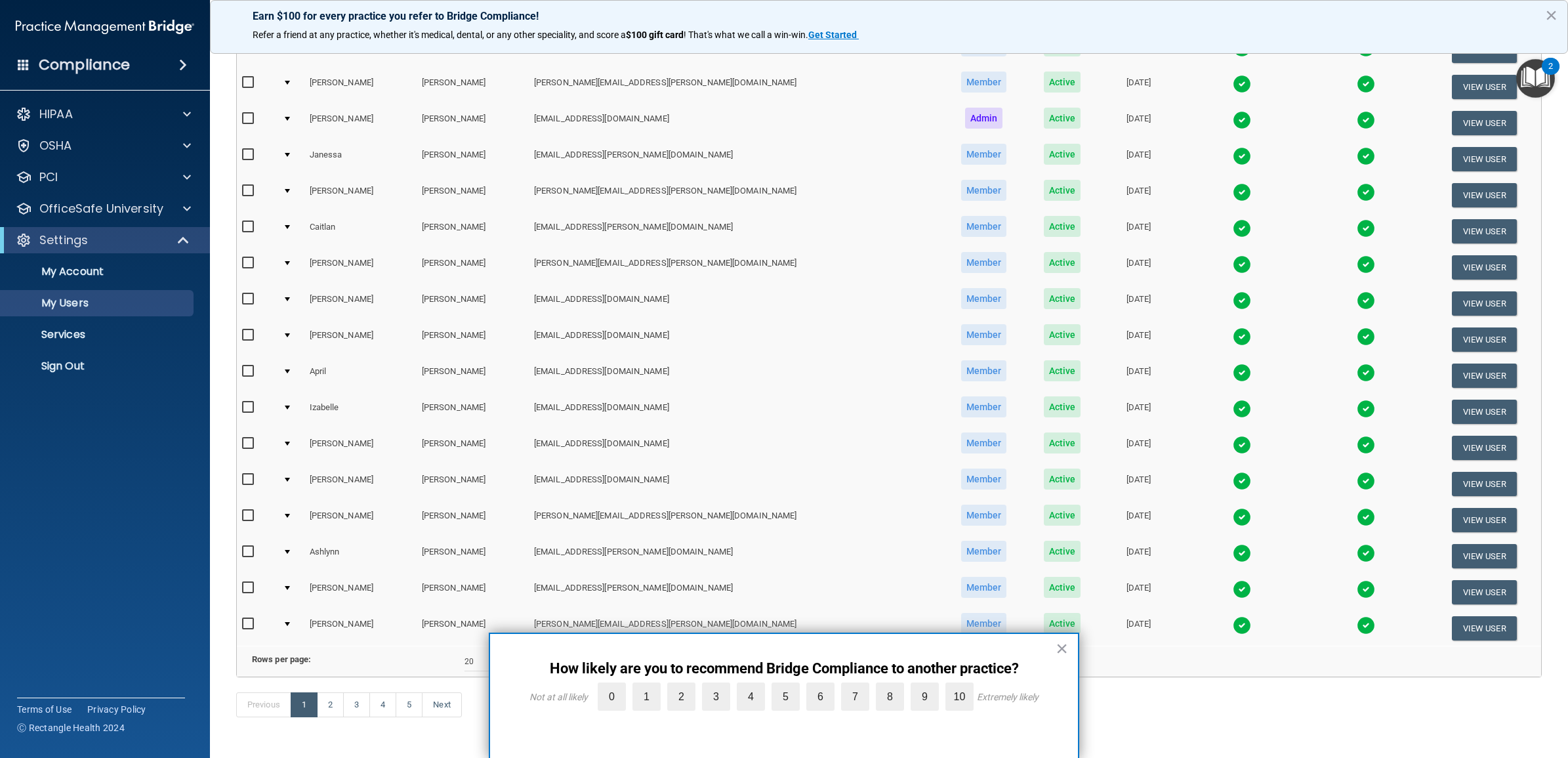
scroll to position [327, 0]
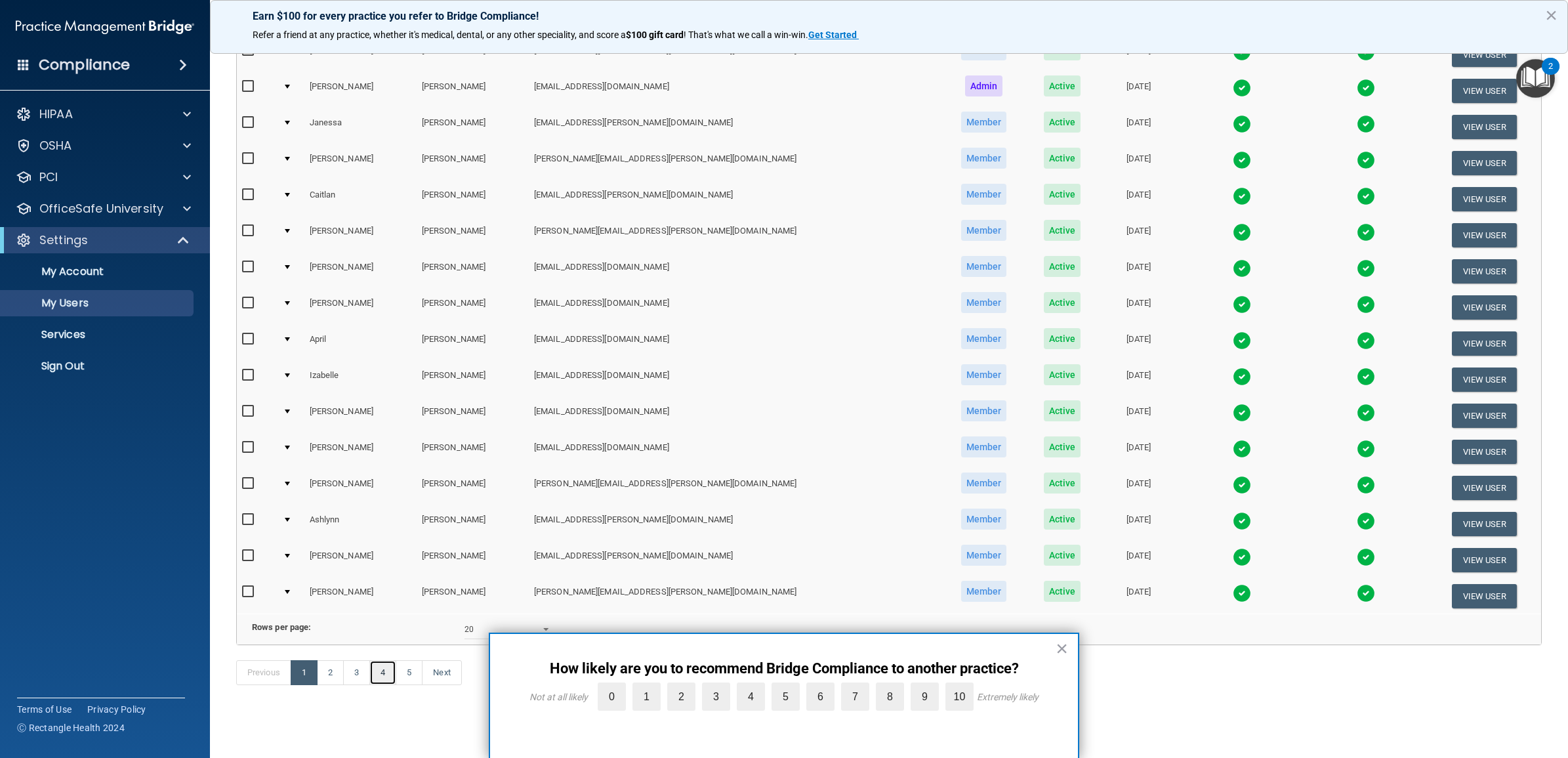
click at [385, 673] on link "4" at bounding box center [383, 672] width 27 height 25
select select "20"
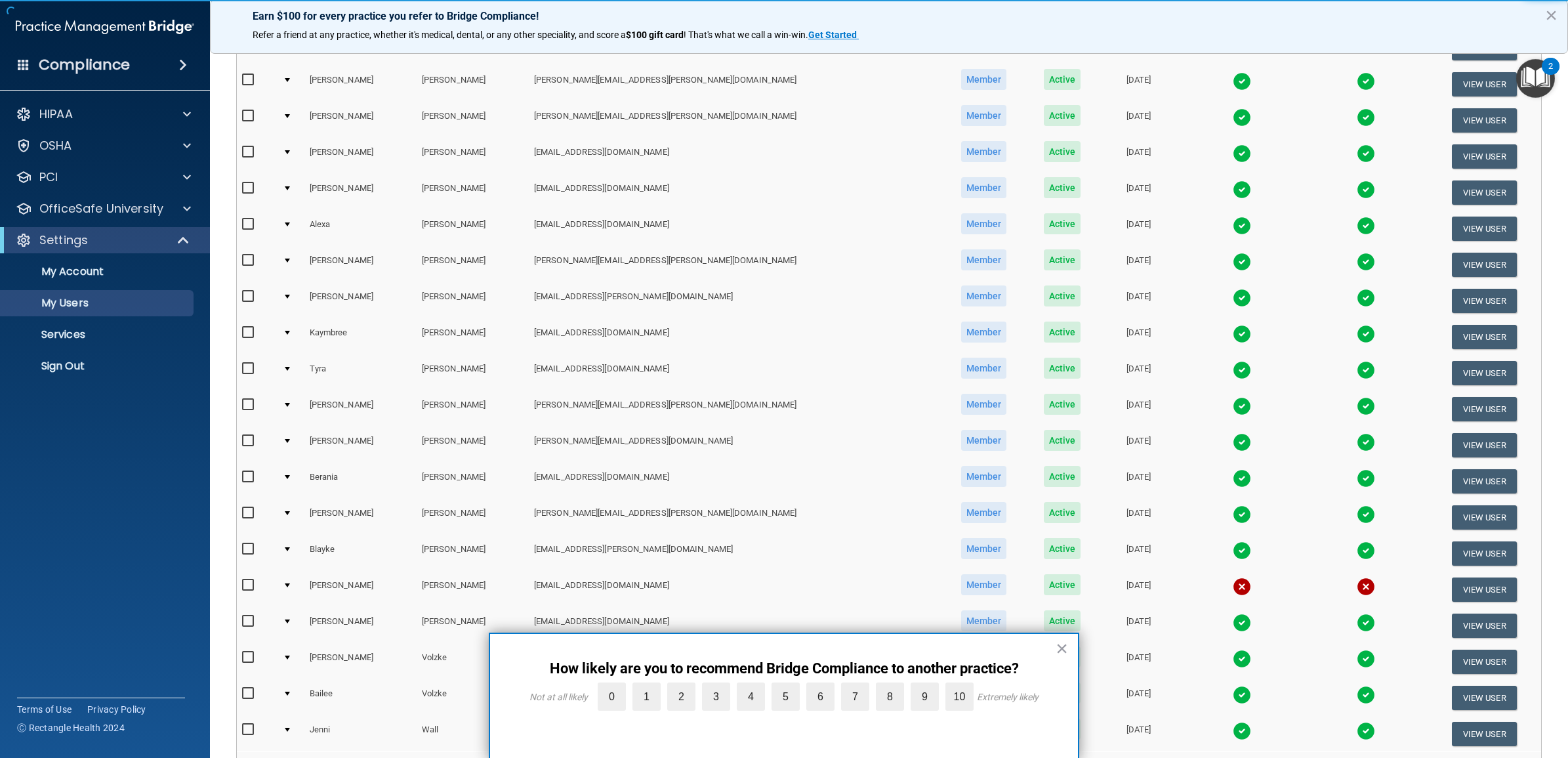
scroll to position [162, 0]
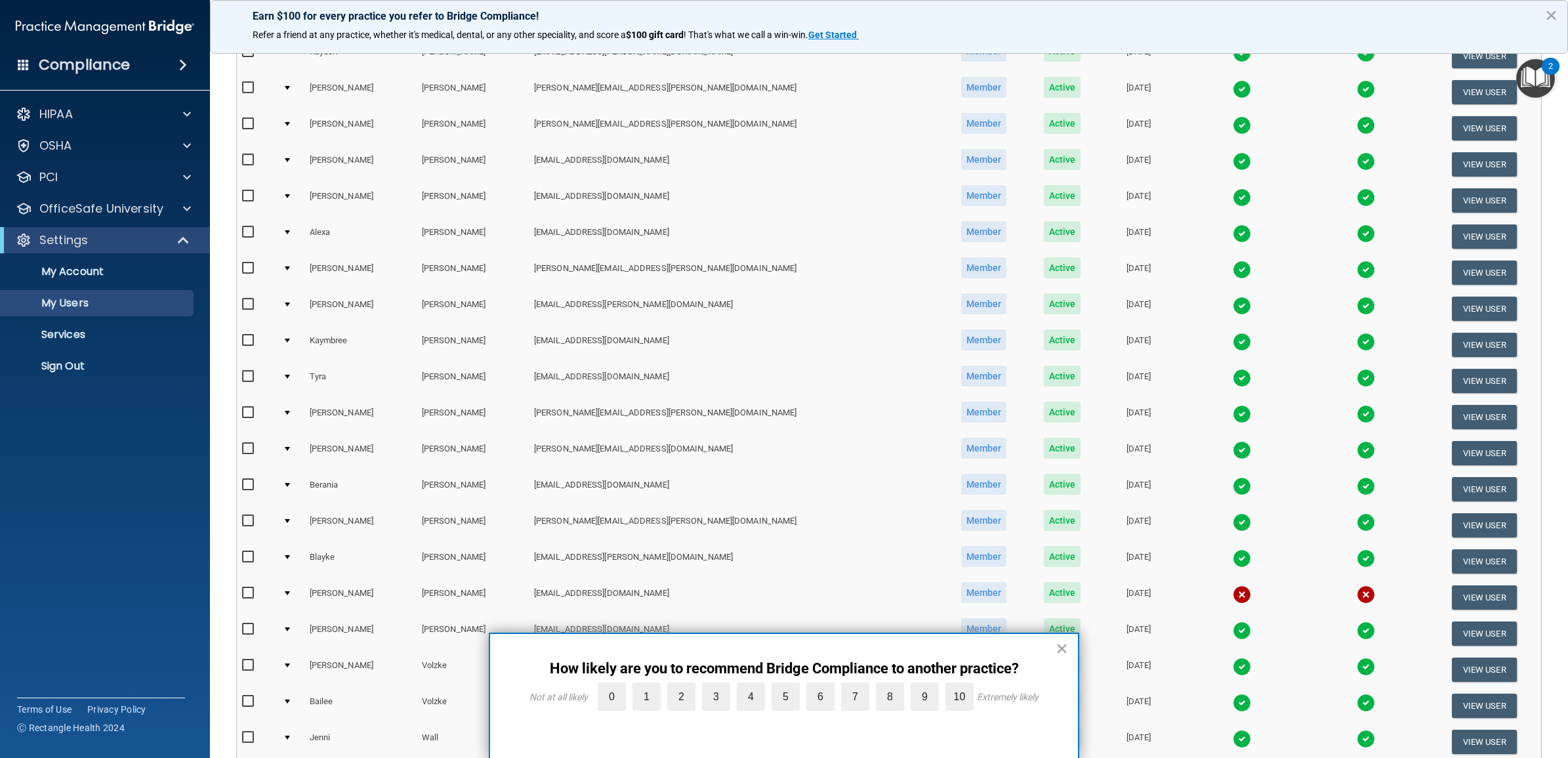
click at [247, 194] on input "checkbox" at bounding box center [249, 196] width 15 height 10
checkbox input "true"
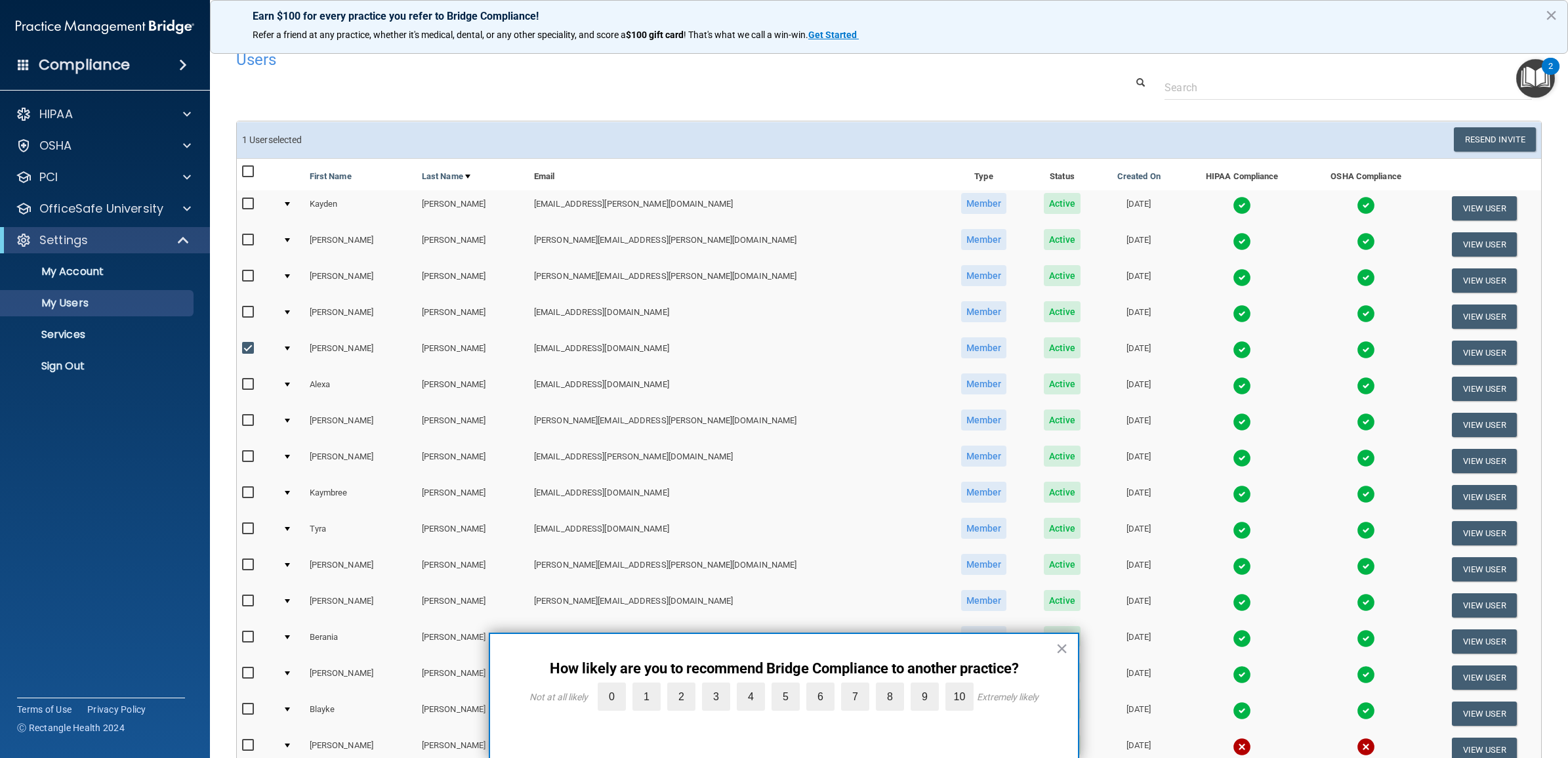
scroll to position [0, 0]
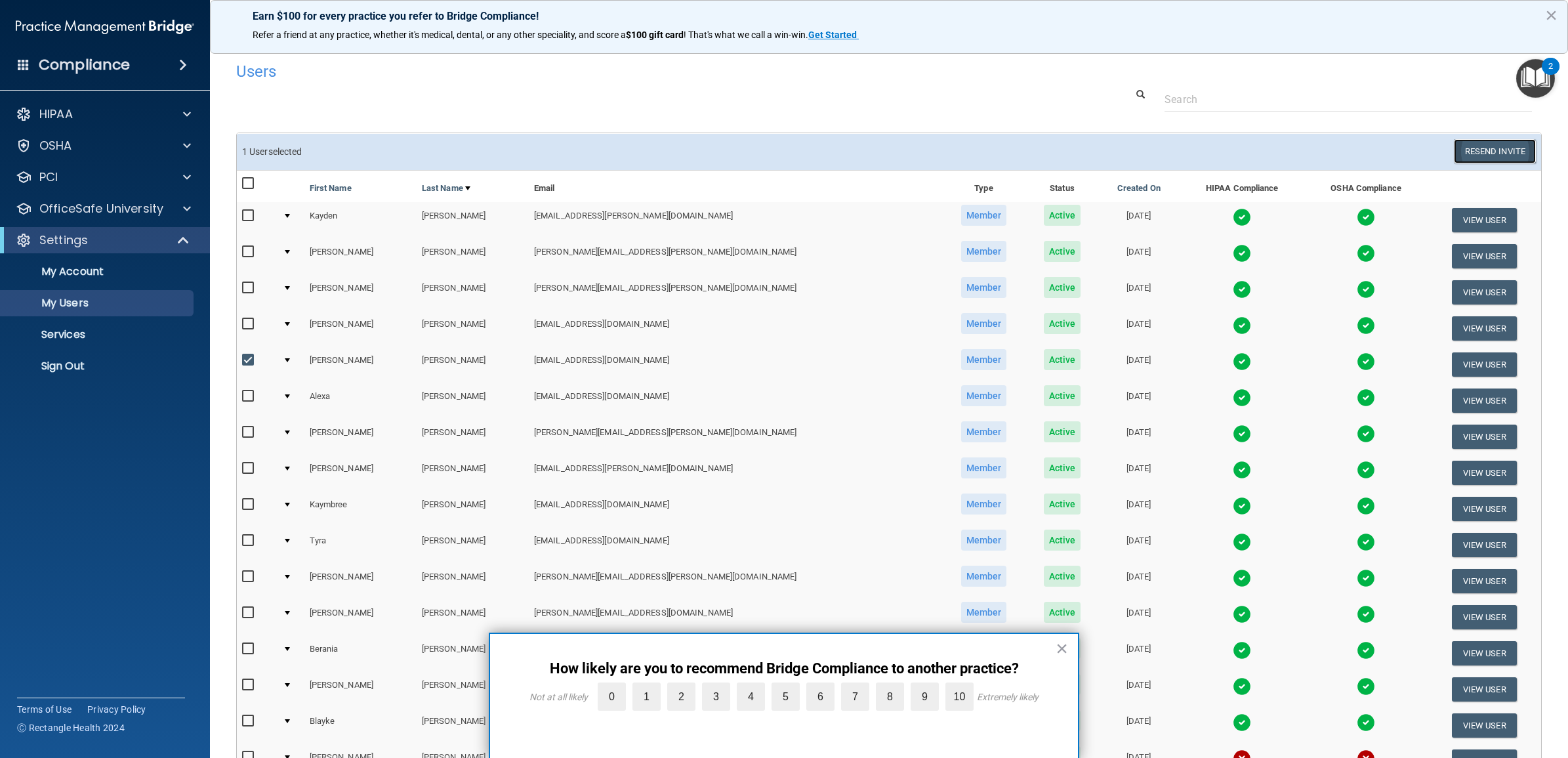
click at [1497, 149] on button "Resend Invite" at bounding box center [1495, 152] width 82 height 24
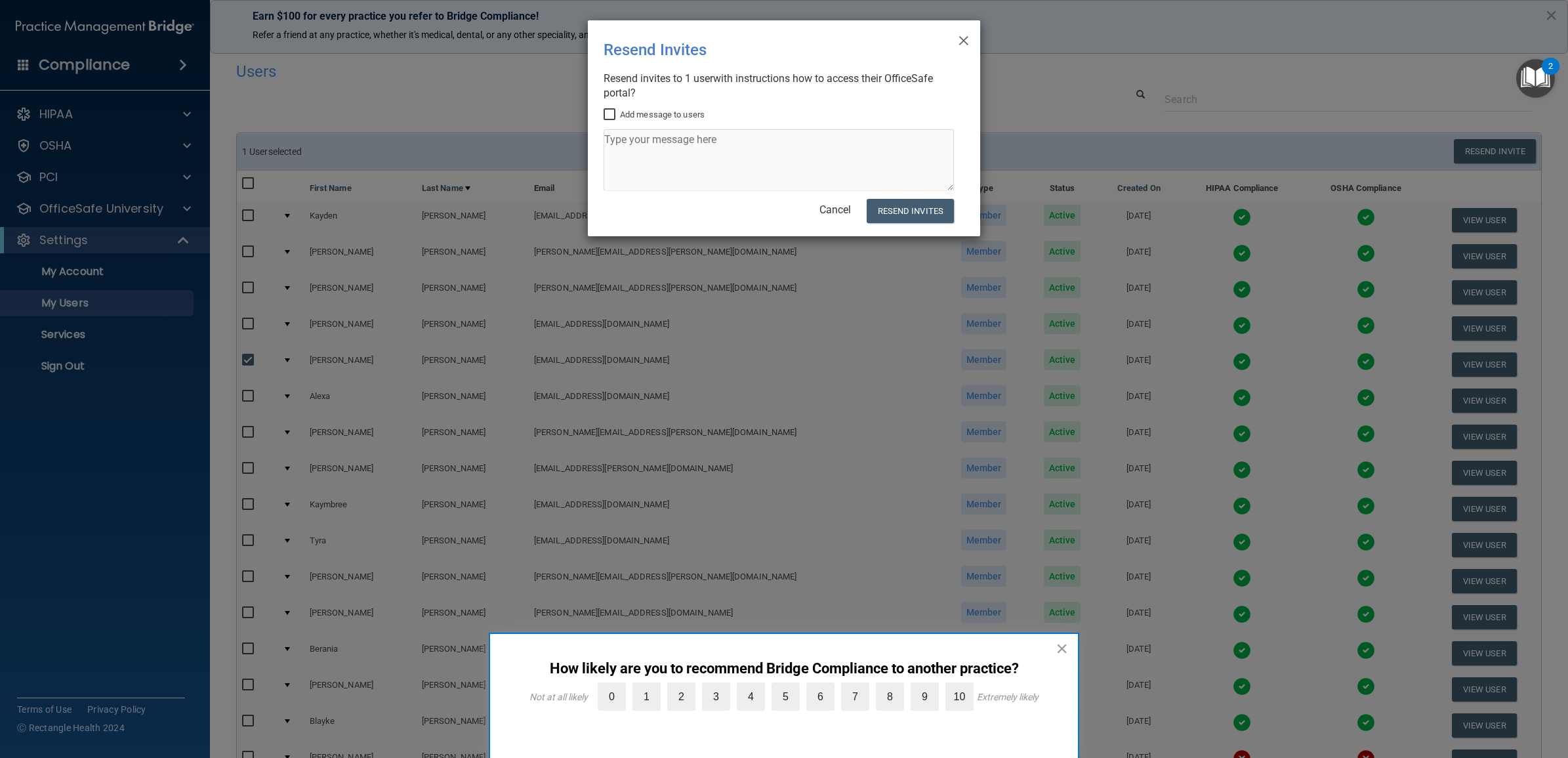
click at [611, 114] on input "Add message to users" at bounding box center [611, 114] width 15 height 10
checkbox input "true"
click at [630, 142] on textarea at bounding box center [778, 160] width 350 height 62
click at [832, 208] on link "Cancel" at bounding box center [835, 209] width 31 height 12
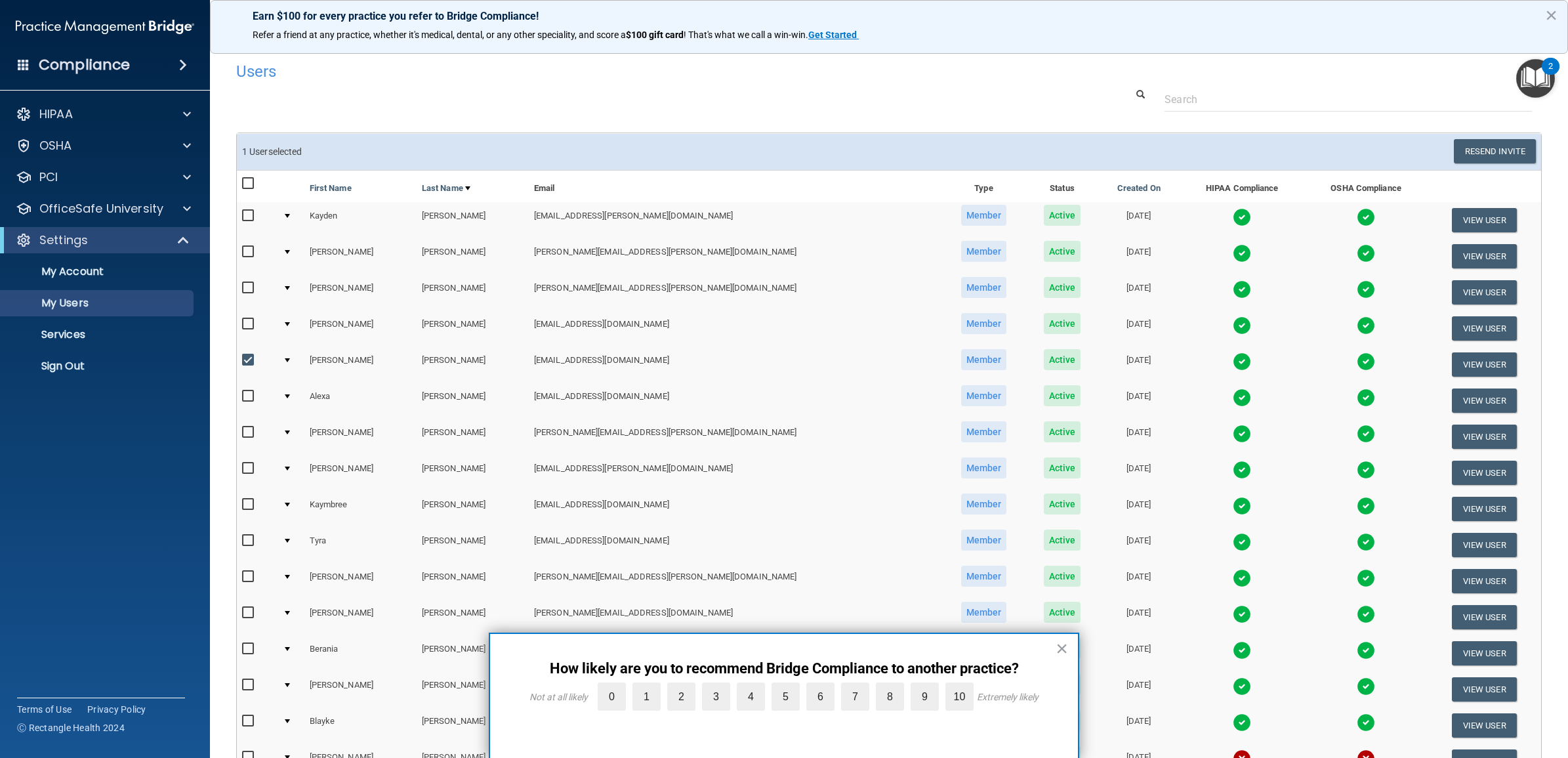
click at [248, 356] on input "checkbox" at bounding box center [249, 360] width 15 height 10
checkbox input "false"
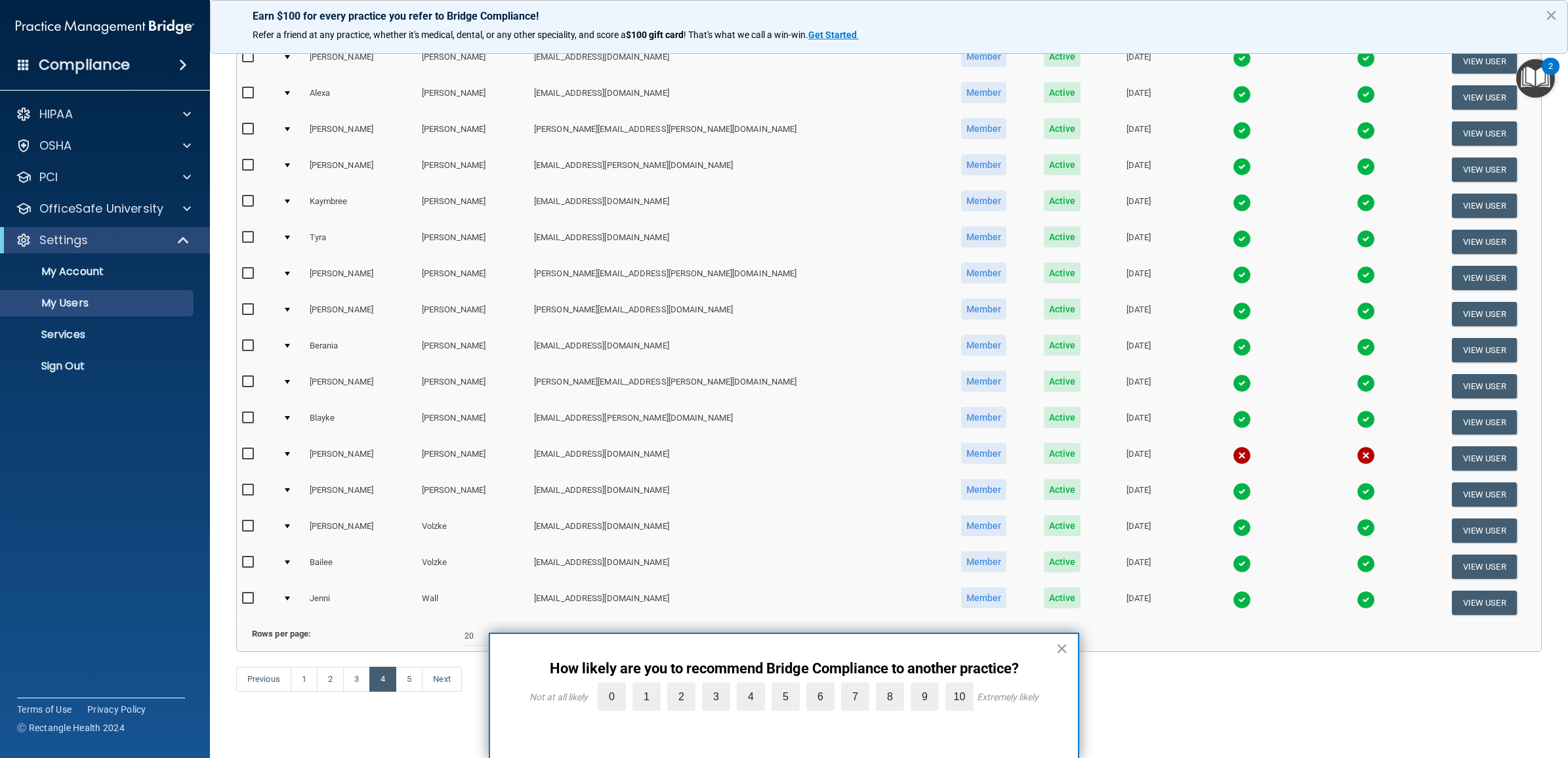
scroll to position [327, 0]
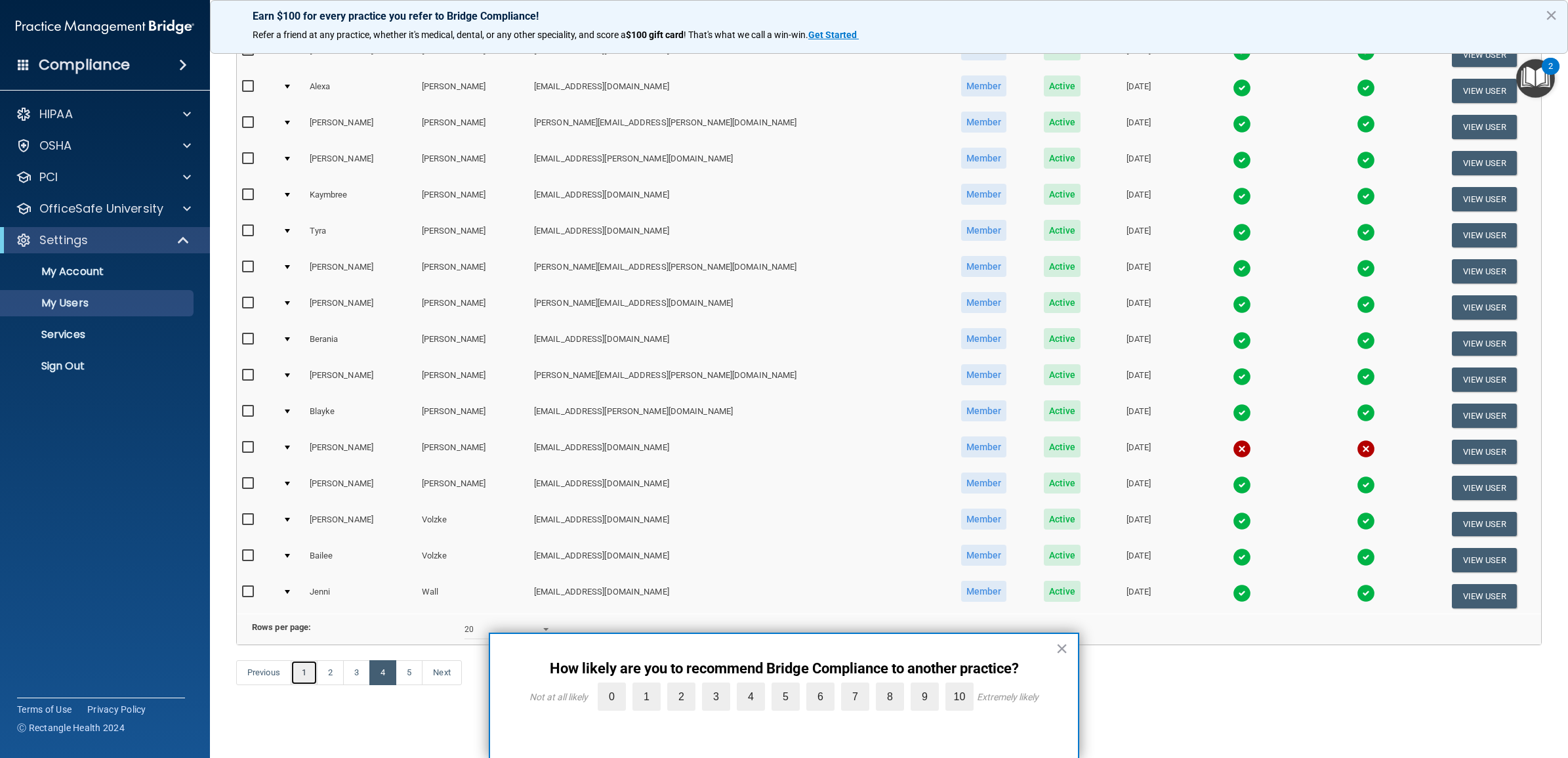
click at [307, 672] on link "1" at bounding box center [304, 672] width 27 height 25
select select "20"
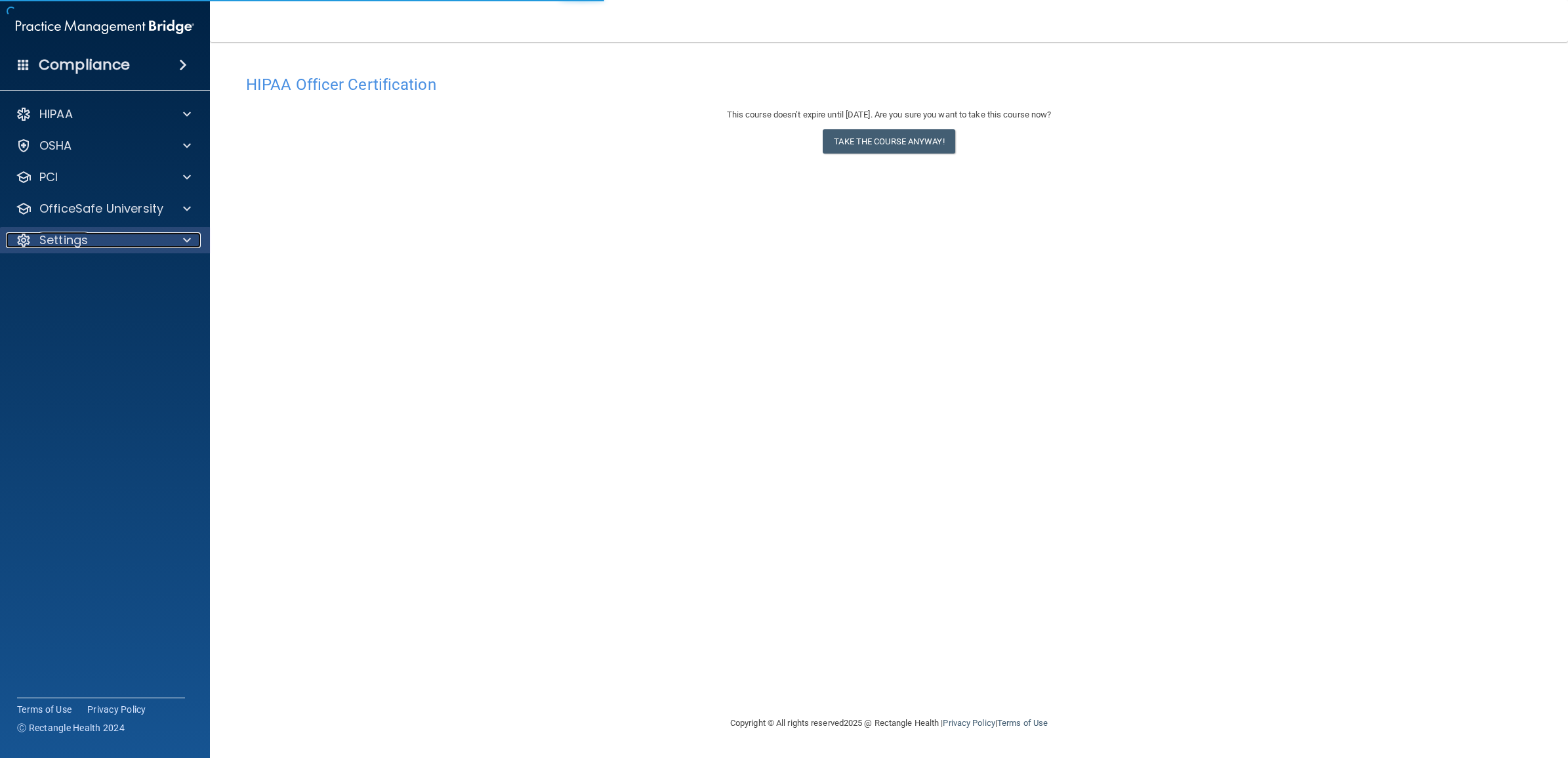
click at [94, 247] on div "Settings" at bounding box center [87, 240] width 162 height 16
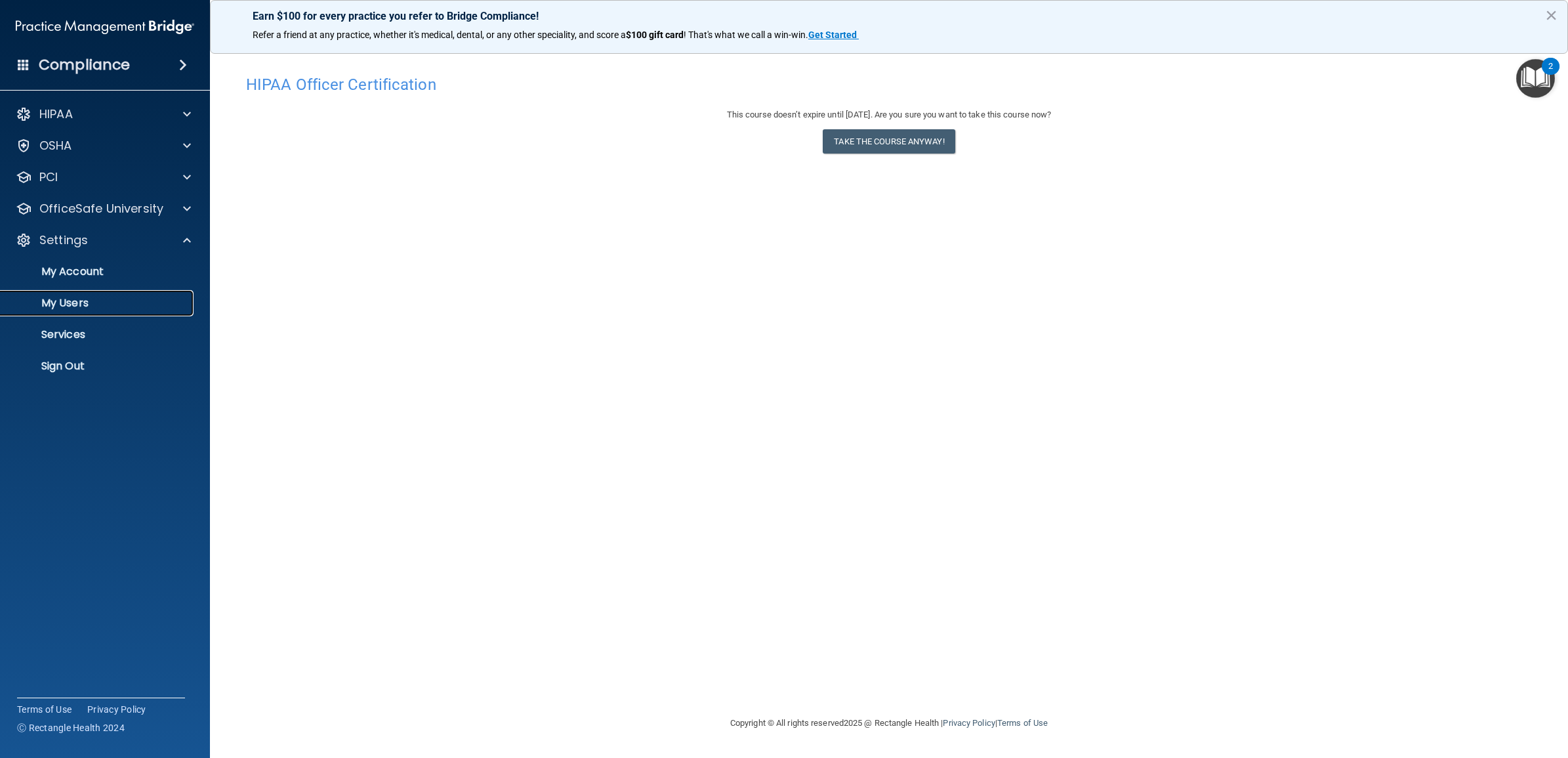
click at [87, 300] on p "My Users" at bounding box center [99, 303] width 179 height 13
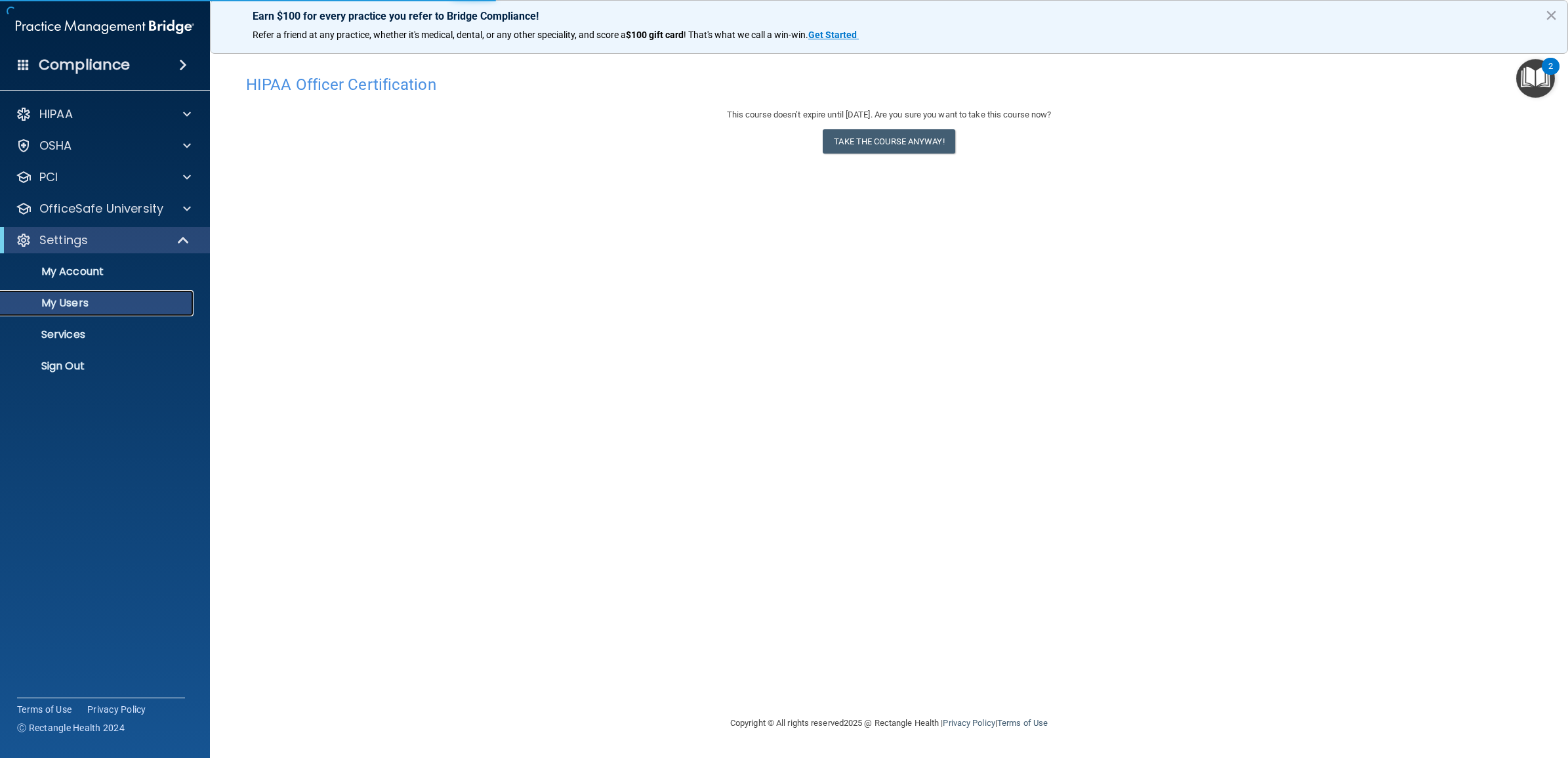
select select "20"
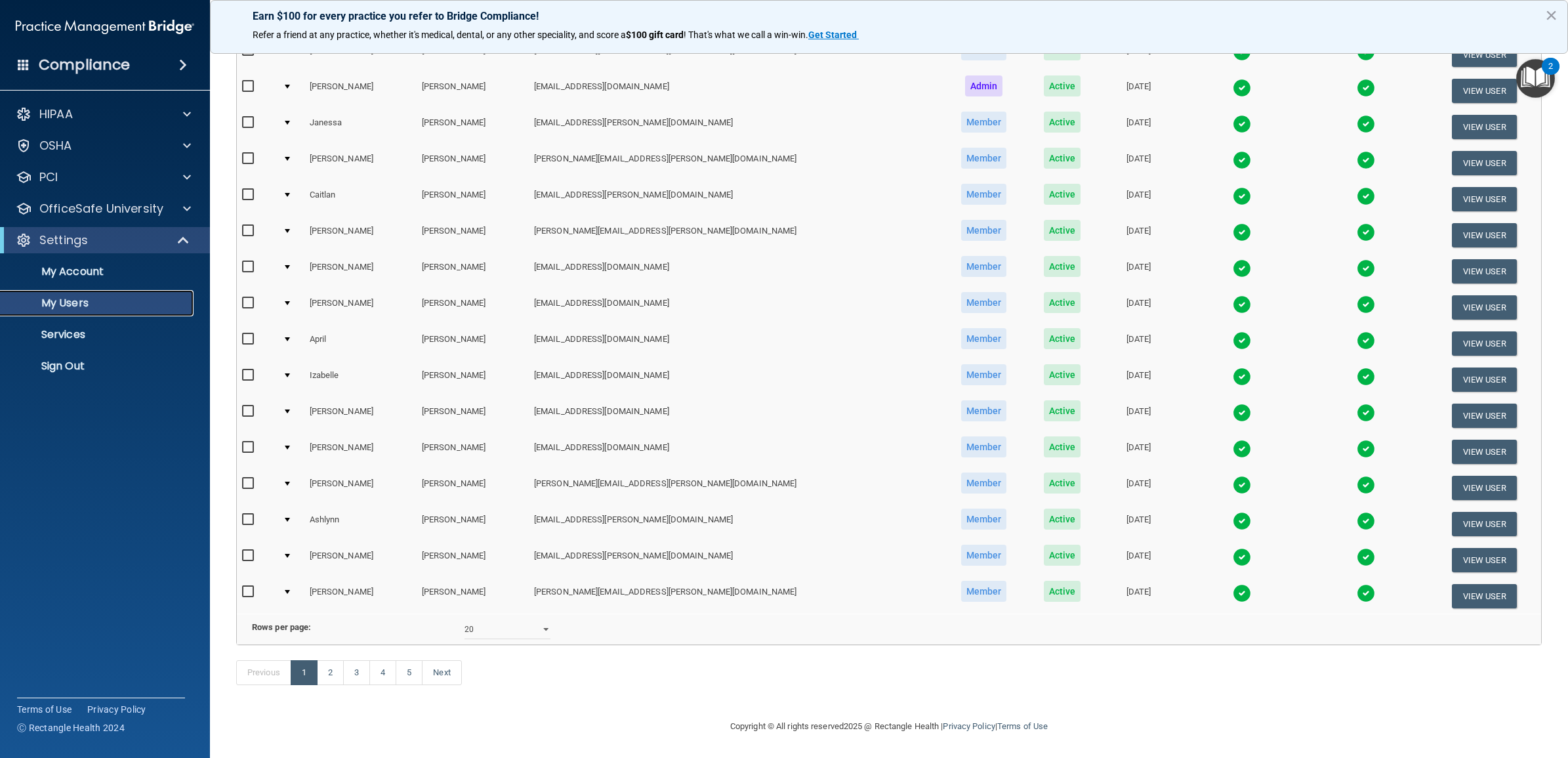
scroll to position [327, 0]
click at [328, 673] on link "2" at bounding box center [330, 672] width 27 height 25
select select "20"
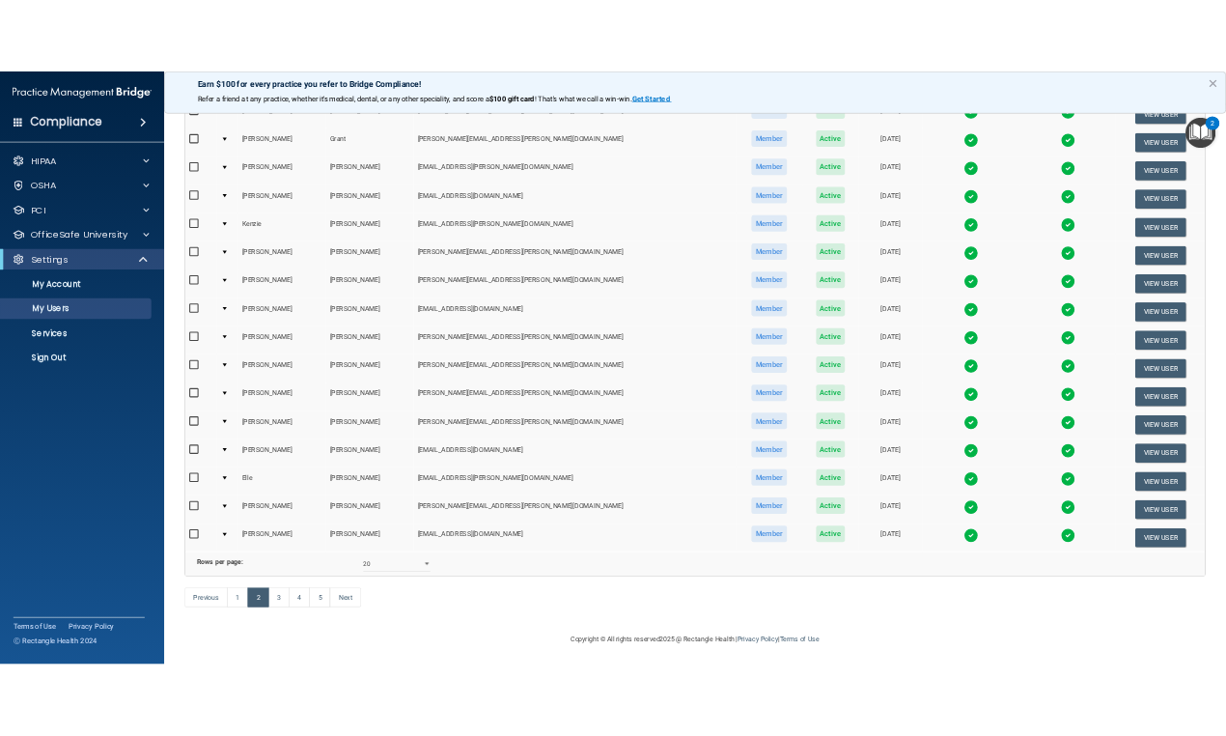
scroll to position [521, 0]
